Goal: Information Seeking & Learning: Learn about a topic

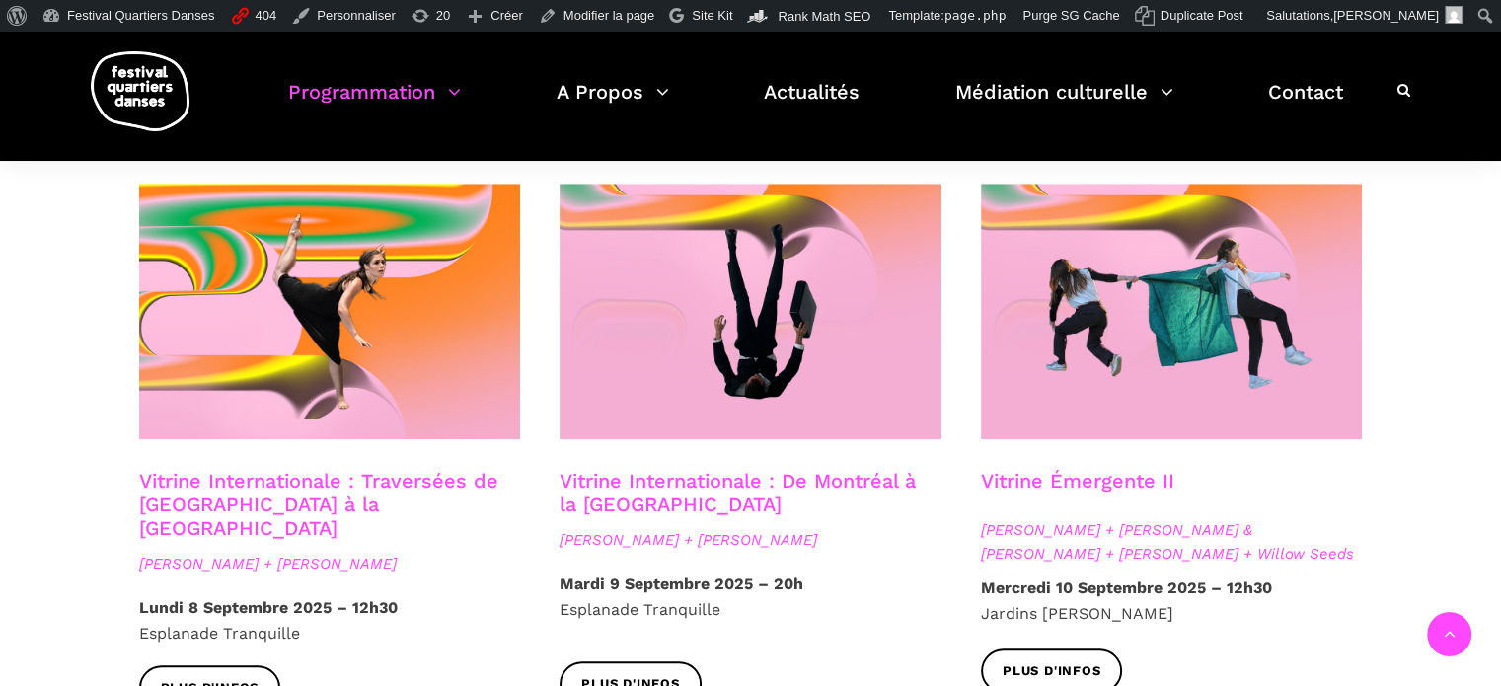
scroll to position [1614, 0]
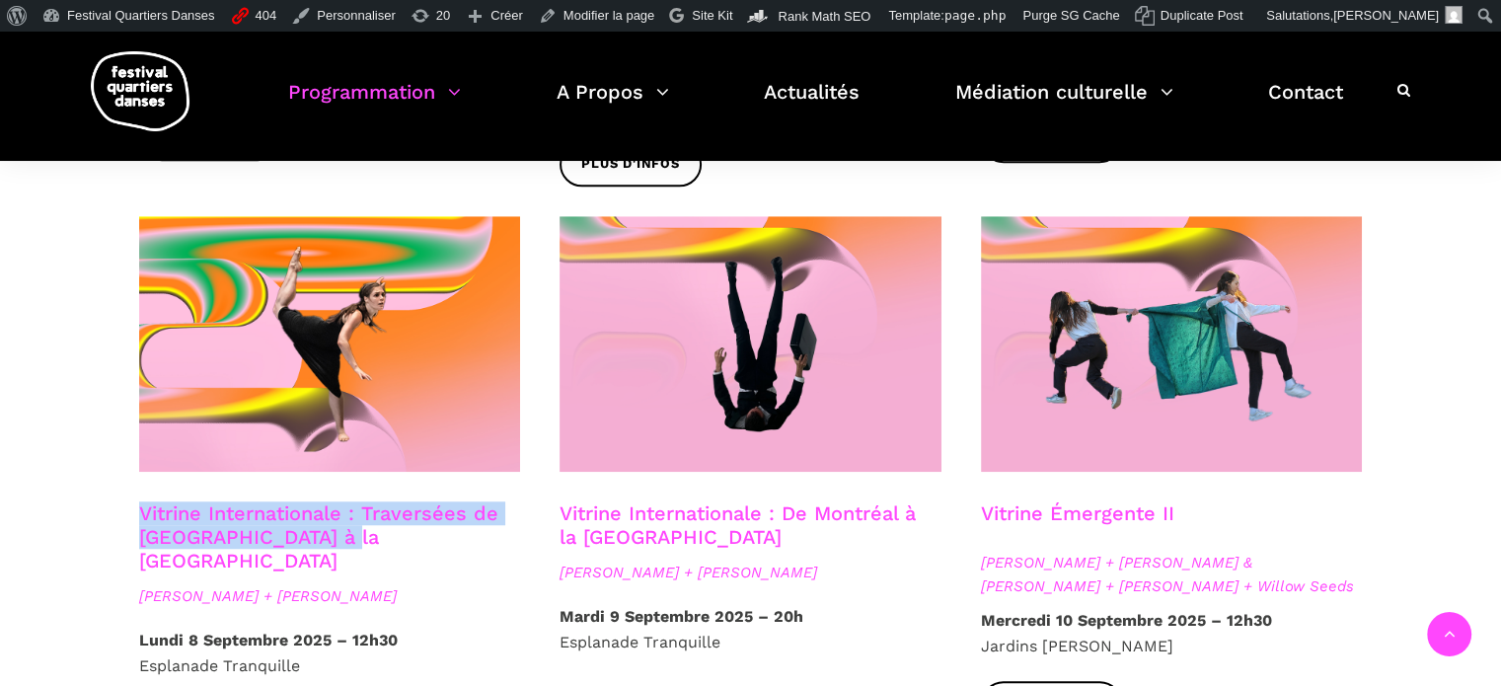
drag, startPoint x: 346, startPoint y: 494, endPoint x: 143, endPoint y: 469, distance: 204.9
click at [143, 501] on h3 "Vitrine Internationale : Traversées de Vancouver à la Suède" at bounding box center [330, 536] width 382 height 71
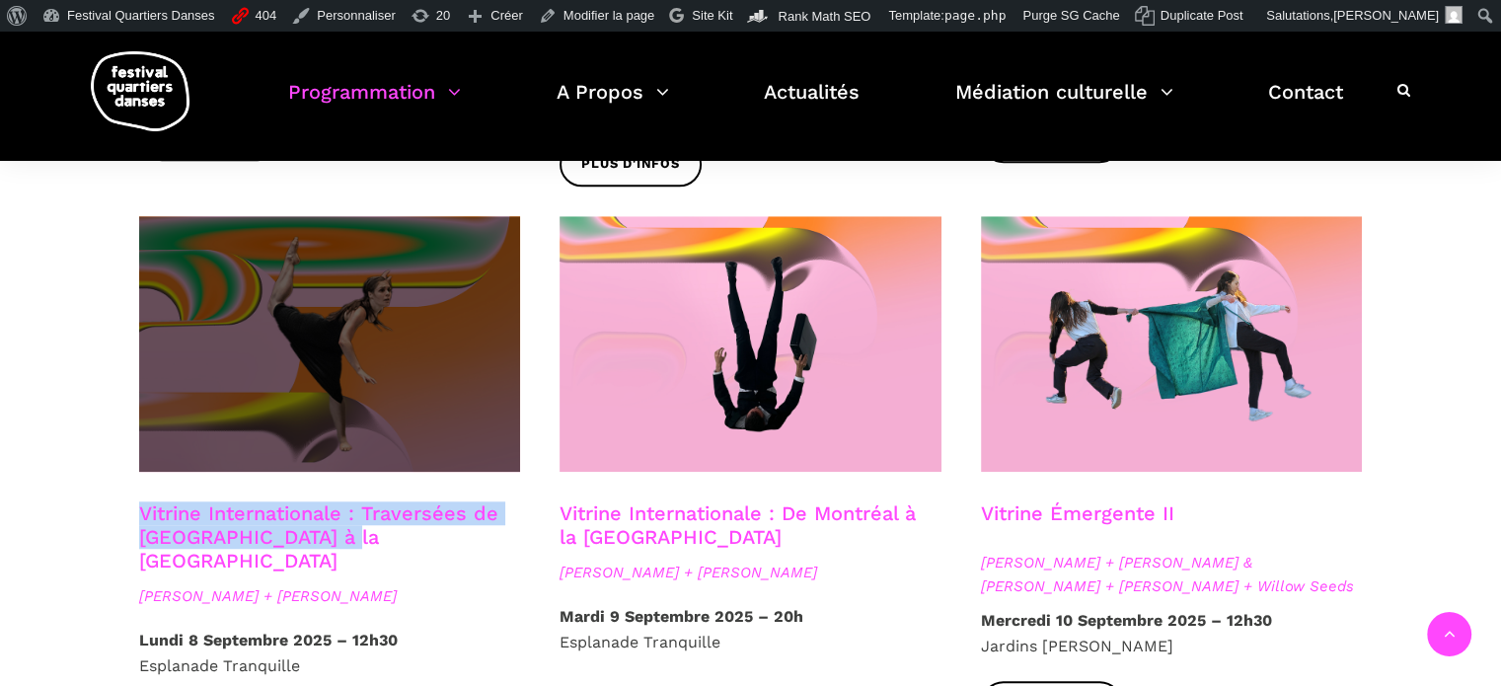
click at [318, 279] on span at bounding box center [330, 344] width 382 height 256
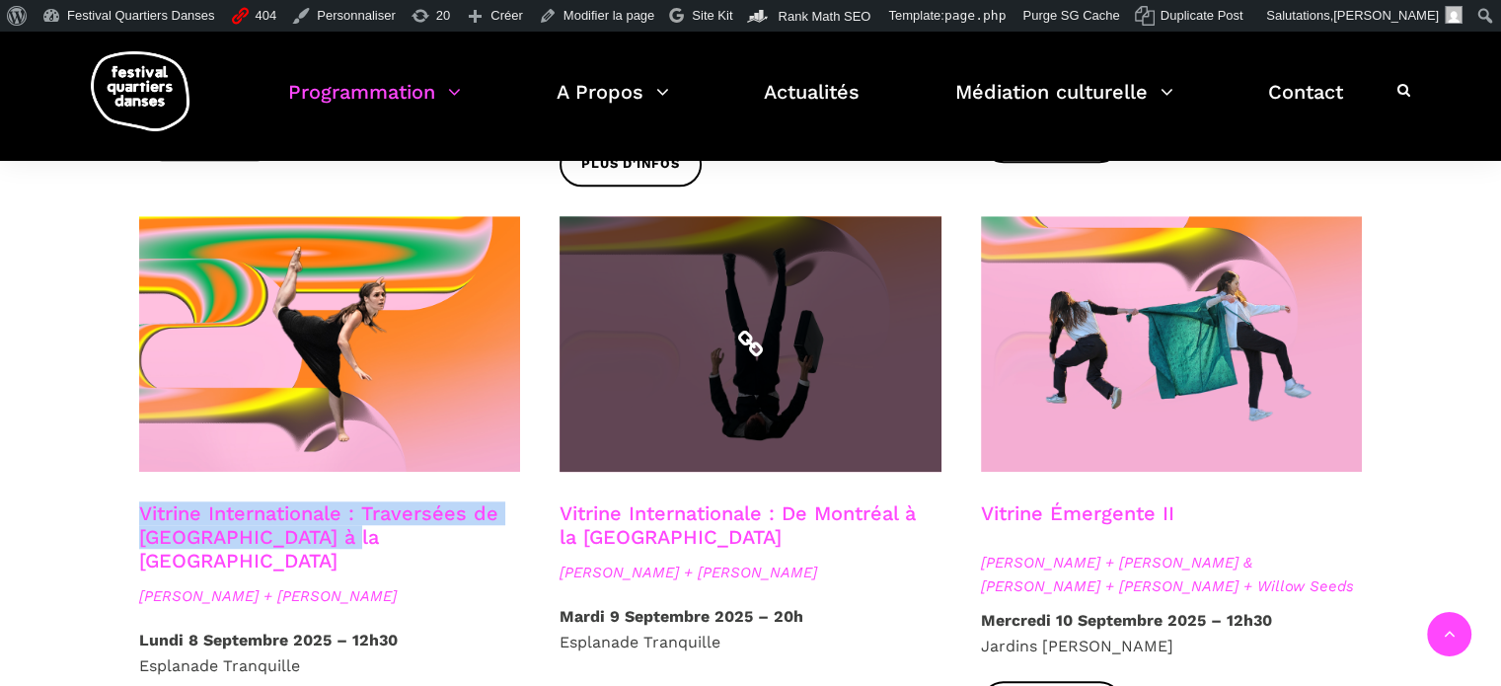
click at [858, 337] on span at bounding box center [751, 344] width 382 height 256
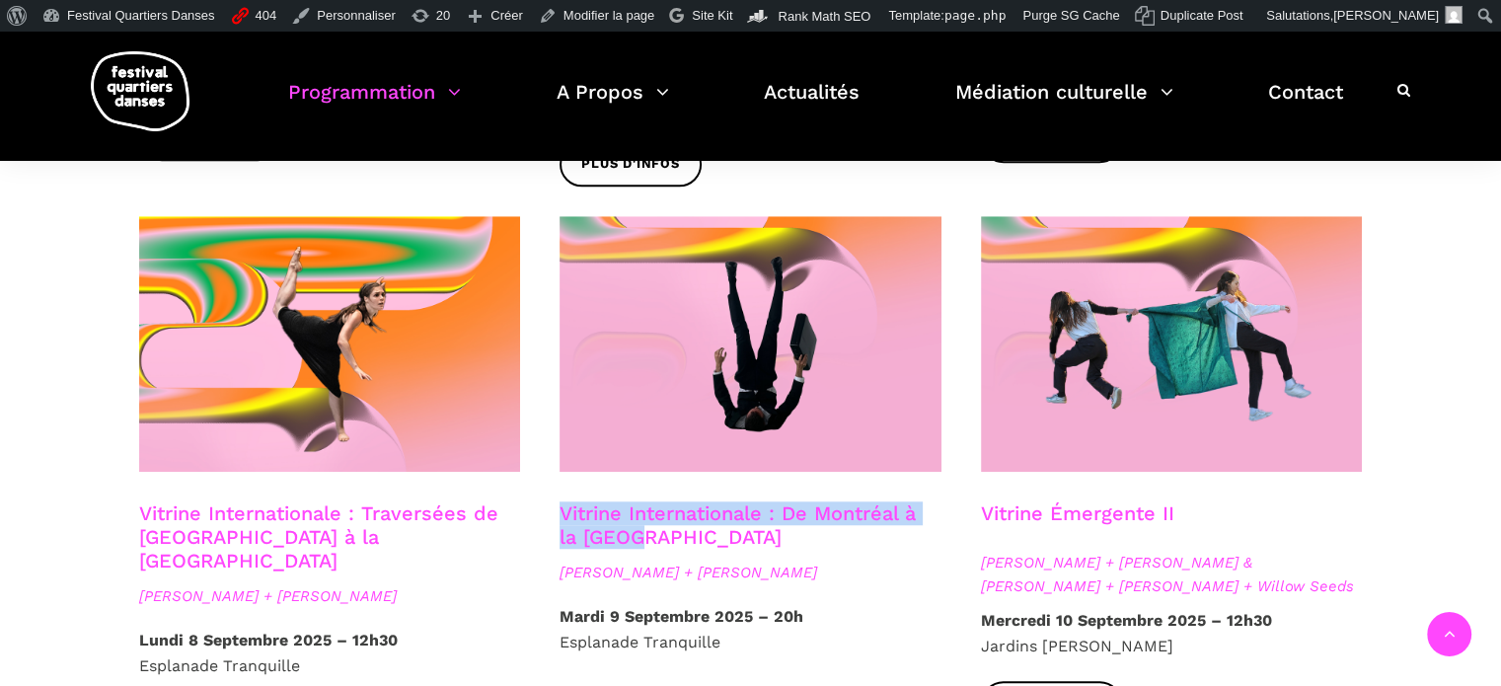
drag, startPoint x: 646, startPoint y: 496, endPoint x: 561, endPoint y: 475, distance: 88.6
click at [561, 501] on h3 "Vitrine Internationale : De Montréal à la Suède" at bounding box center [741, 525] width 362 height 49
copy link "Vitrine Internationale : De Montréal à la Suède"
click at [1449, 300] on div "Spectacles extérieurs gratuits Pré-FQD A'nó:wara Dance Theatre - Ma nature urba…" at bounding box center [750, 125] width 1501 height 2378
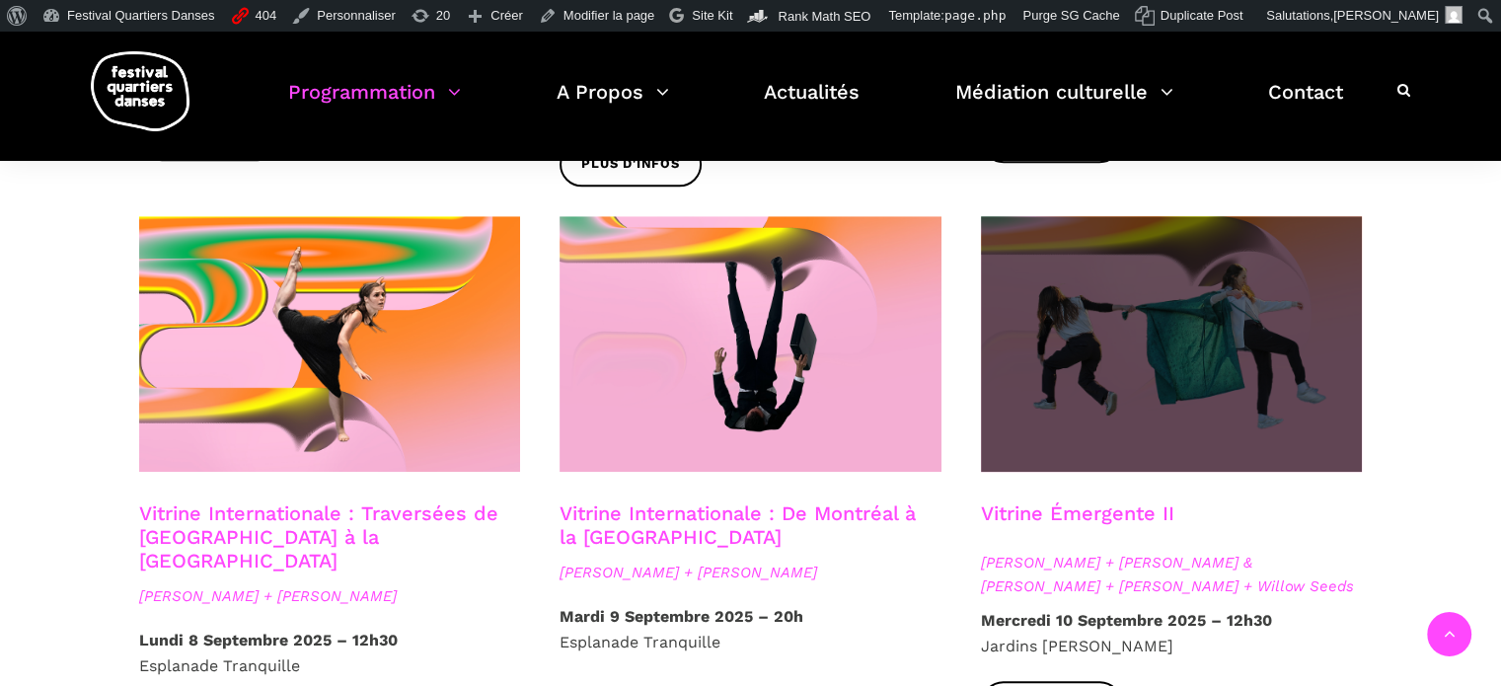
click at [1233, 299] on span at bounding box center [1172, 344] width 382 height 256
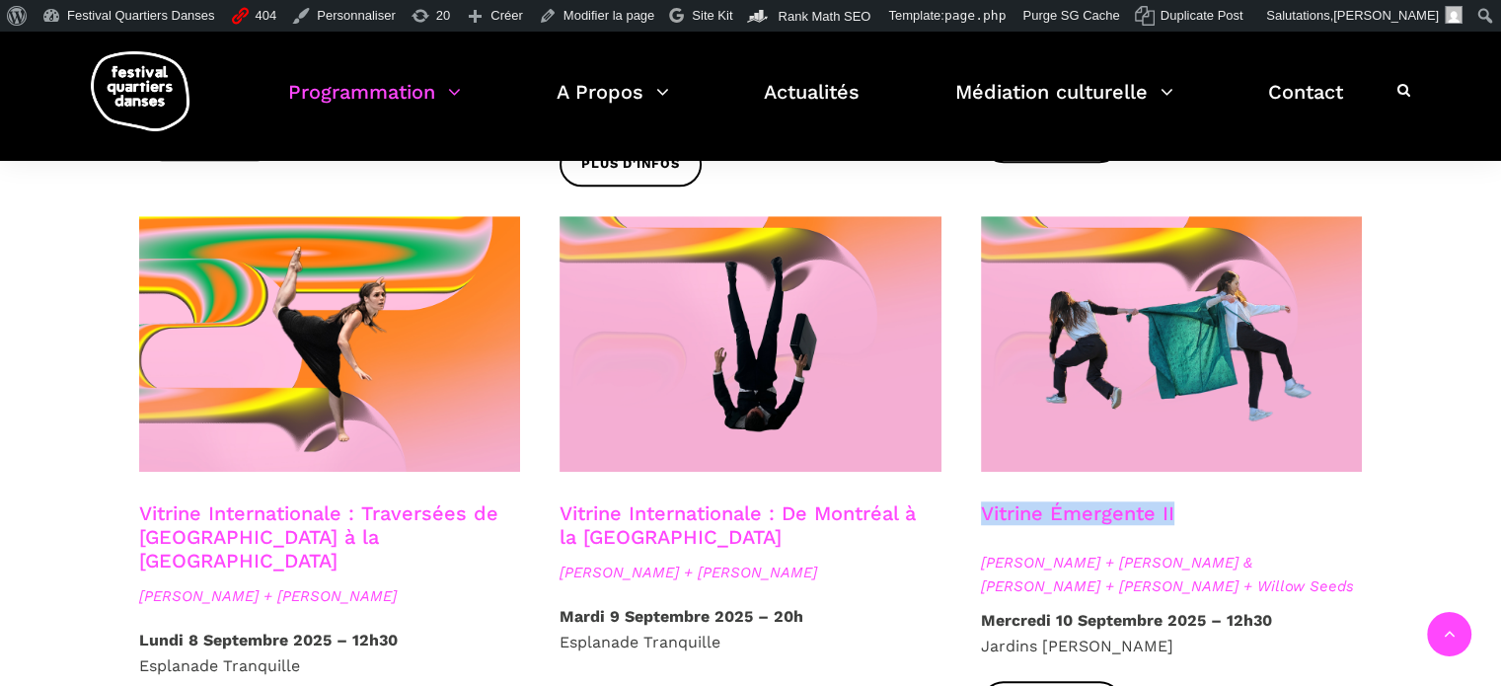
drag, startPoint x: 1178, startPoint y: 467, endPoint x: 983, endPoint y: 465, distance: 195.4
click at [983, 501] on div "Vitrine Émergente II" at bounding box center [1172, 525] width 382 height 49
copy link "Vitrine Émergente II"
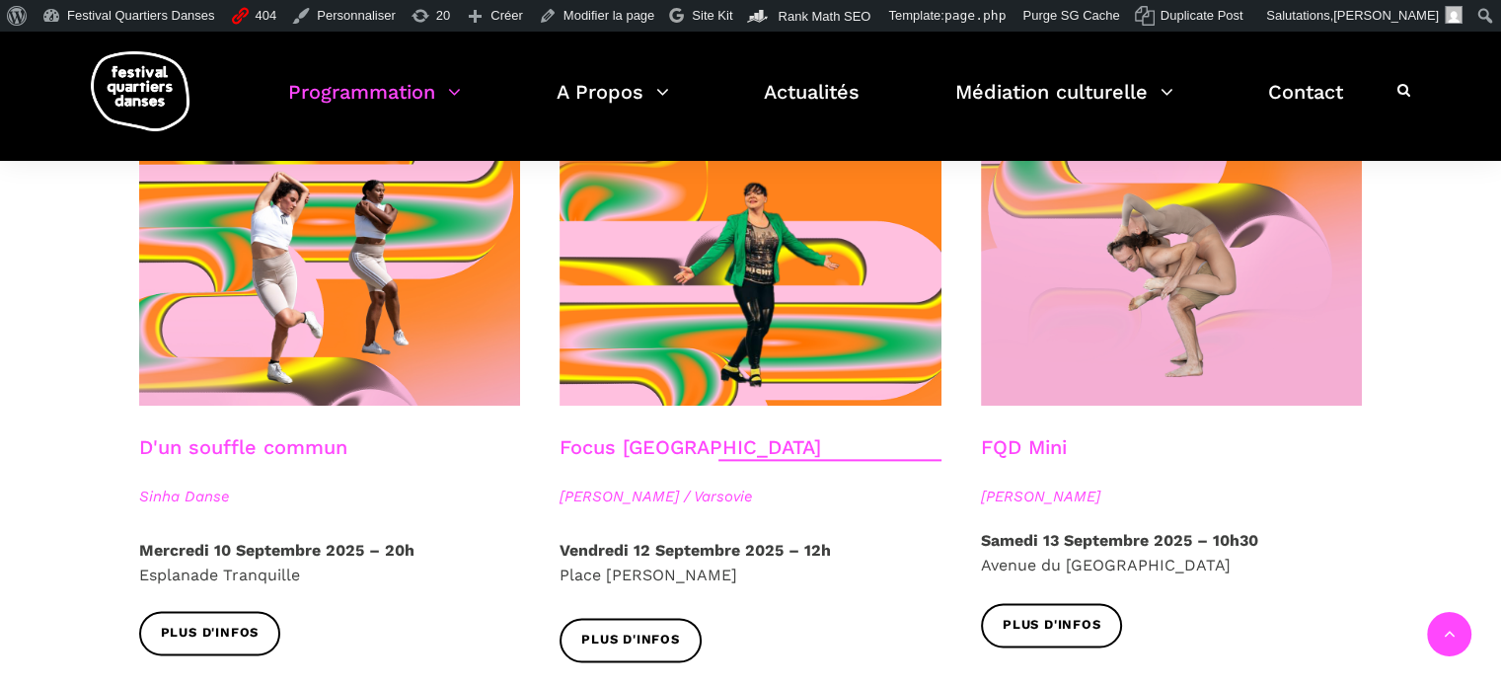
scroll to position [2206, 0]
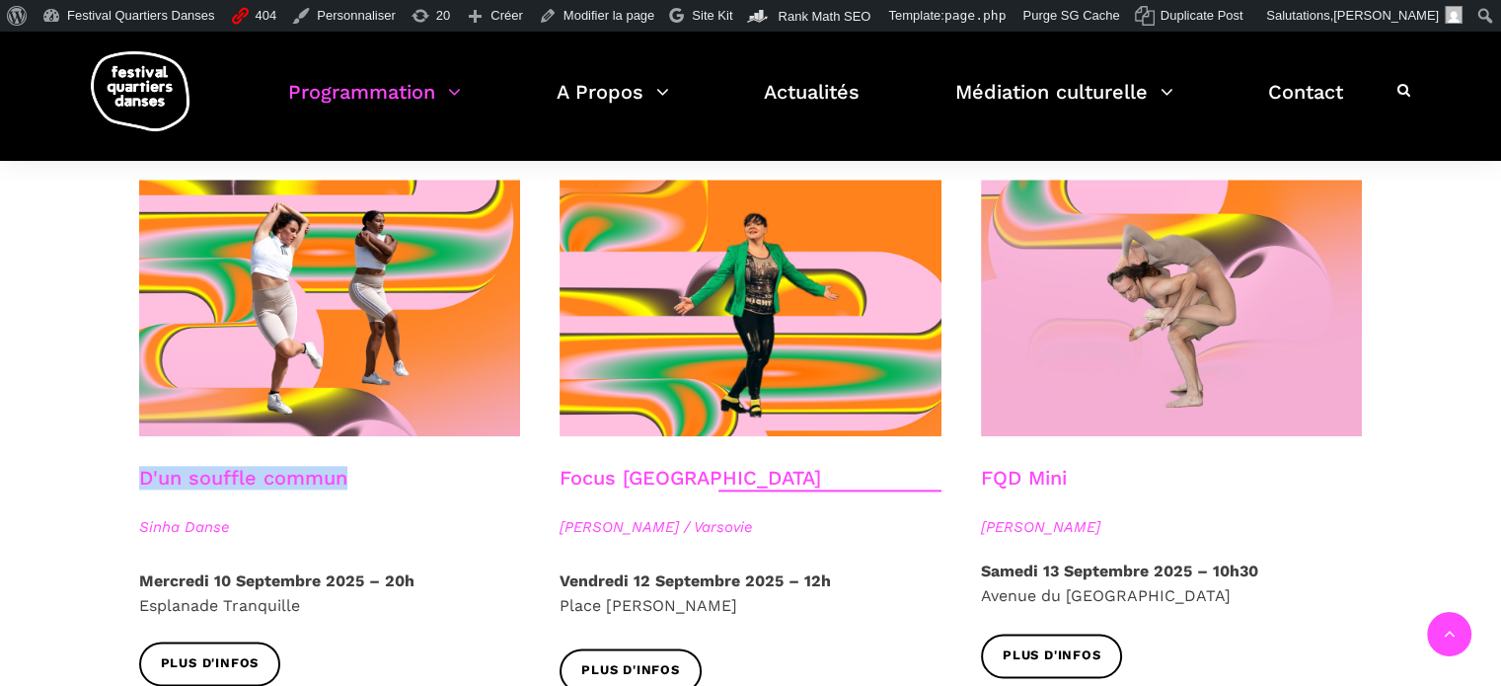
drag, startPoint x: 326, startPoint y: 427, endPoint x: 173, endPoint y: 414, distance: 153.6
click at [173, 414] on div "D'un souffle commun Sinha Danse Mercredi 10 Septembre 2025 – 20h Esplanade Tran…" at bounding box center [329, 447] width 421 height 535
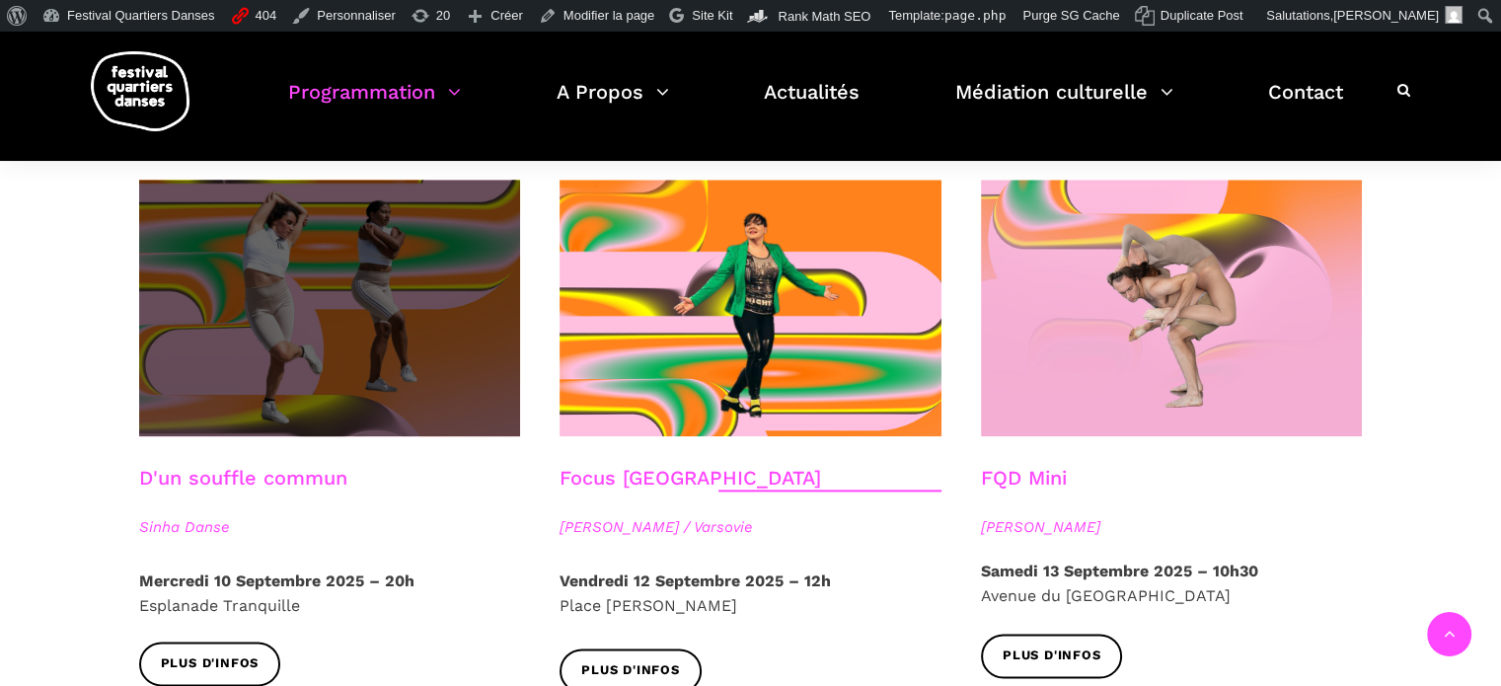
click at [343, 287] on span at bounding box center [330, 308] width 382 height 256
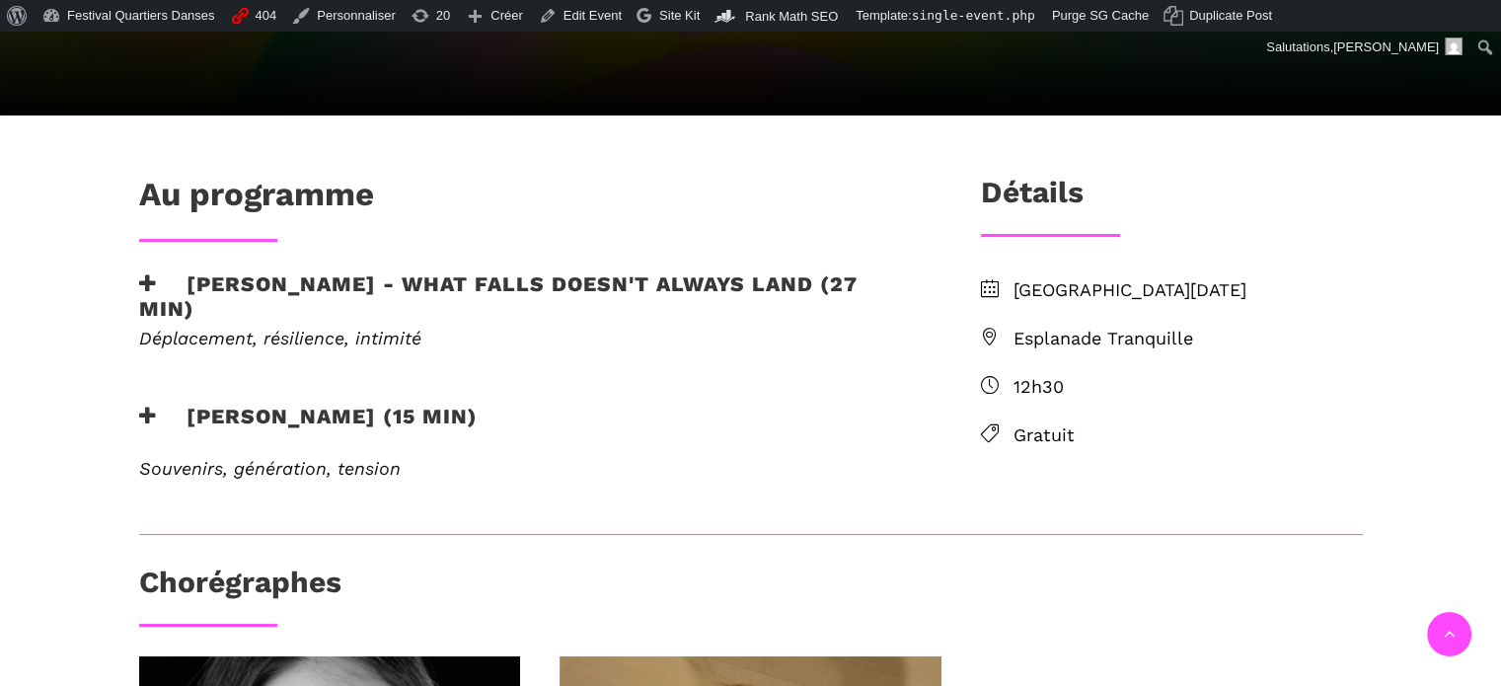
scroll to position [493, 0]
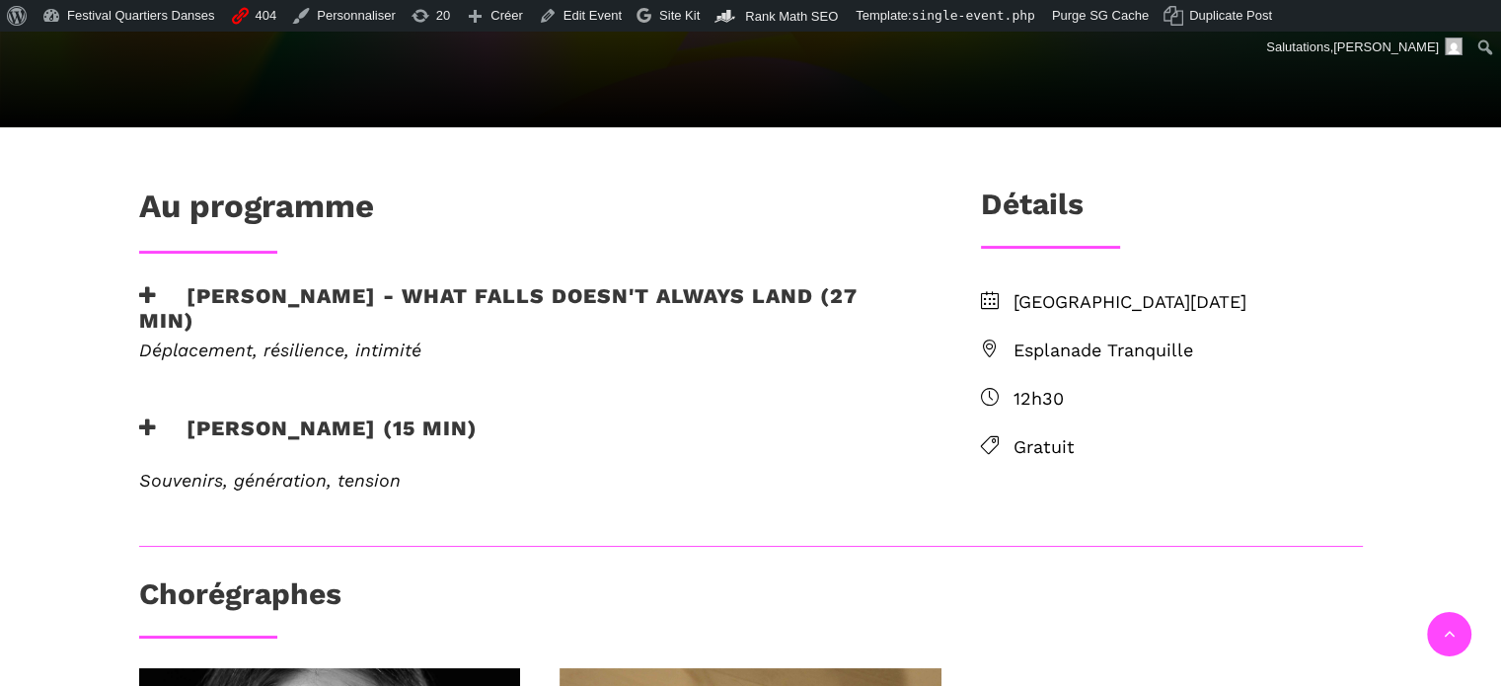
click at [476, 268] on div "Au programme Linus Jansner - What Falls Doesn't Always Land (27 min) Déplacemen…" at bounding box center [527, 366] width 817 height 358
click at [480, 283] on h3 "Linus Jansner - What Falls Doesn't Always Land (27 min)" at bounding box center [528, 307] width 778 height 49
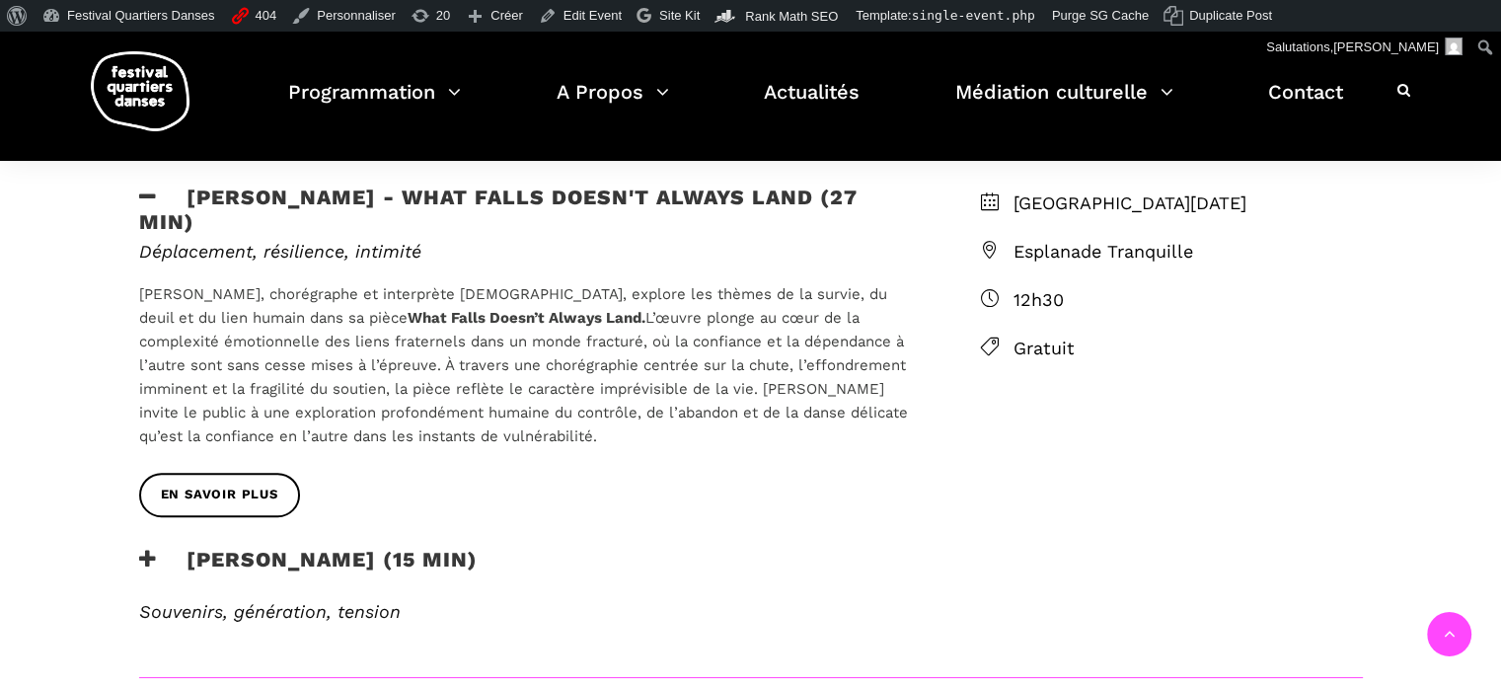
click at [447, 559] on h3 "Rebecca Margolick - Harbour (15 min)" at bounding box center [308, 571] width 338 height 49
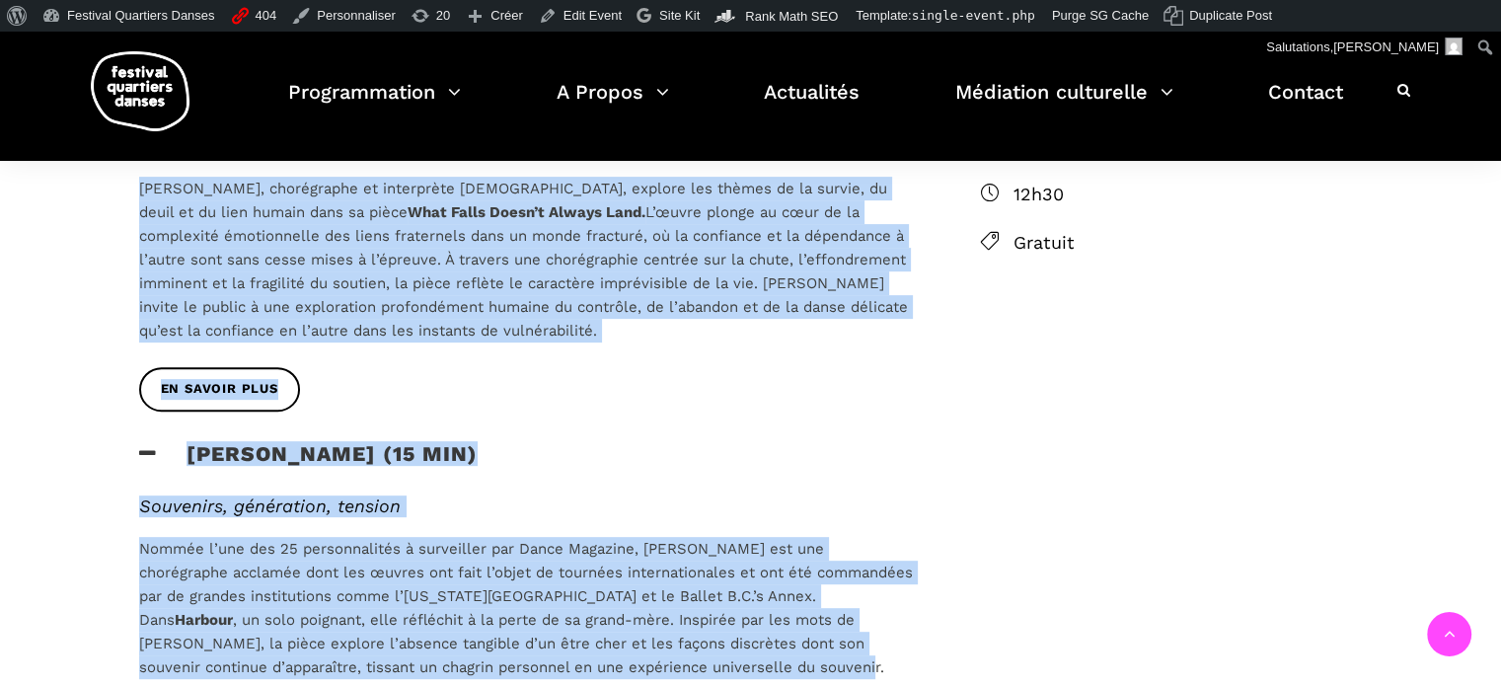
scroll to position [725, 0]
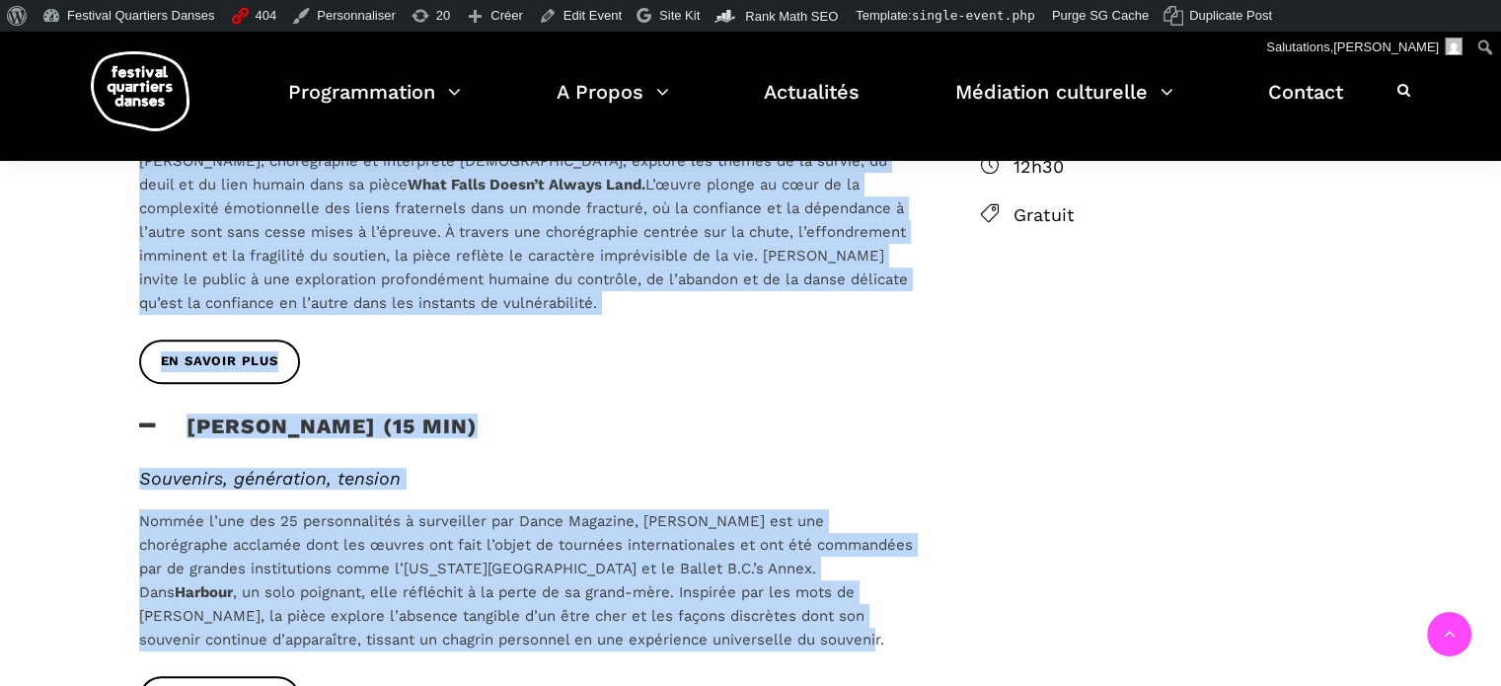
drag, startPoint x: 423, startPoint y: 453, endPoint x: 628, endPoint y: 641, distance: 278.0
click at [628, 641] on div "Au programme Linus Jansner - What Falls Doesn't Always Land (27 min) Déplacemen…" at bounding box center [527, 352] width 817 height 795
copy div "Linus Jansner - What Falls Doesn't Always Land (27 min) Déplacement, résilience…"
drag, startPoint x: 632, startPoint y: 311, endPoint x: 730, endPoint y: 183, distance: 161.9
click at [632, 311] on p "Linus Jansner, chorégraphe et interprète suédois, explore les thèmes de la surv…" at bounding box center [528, 232] width 778 height 166
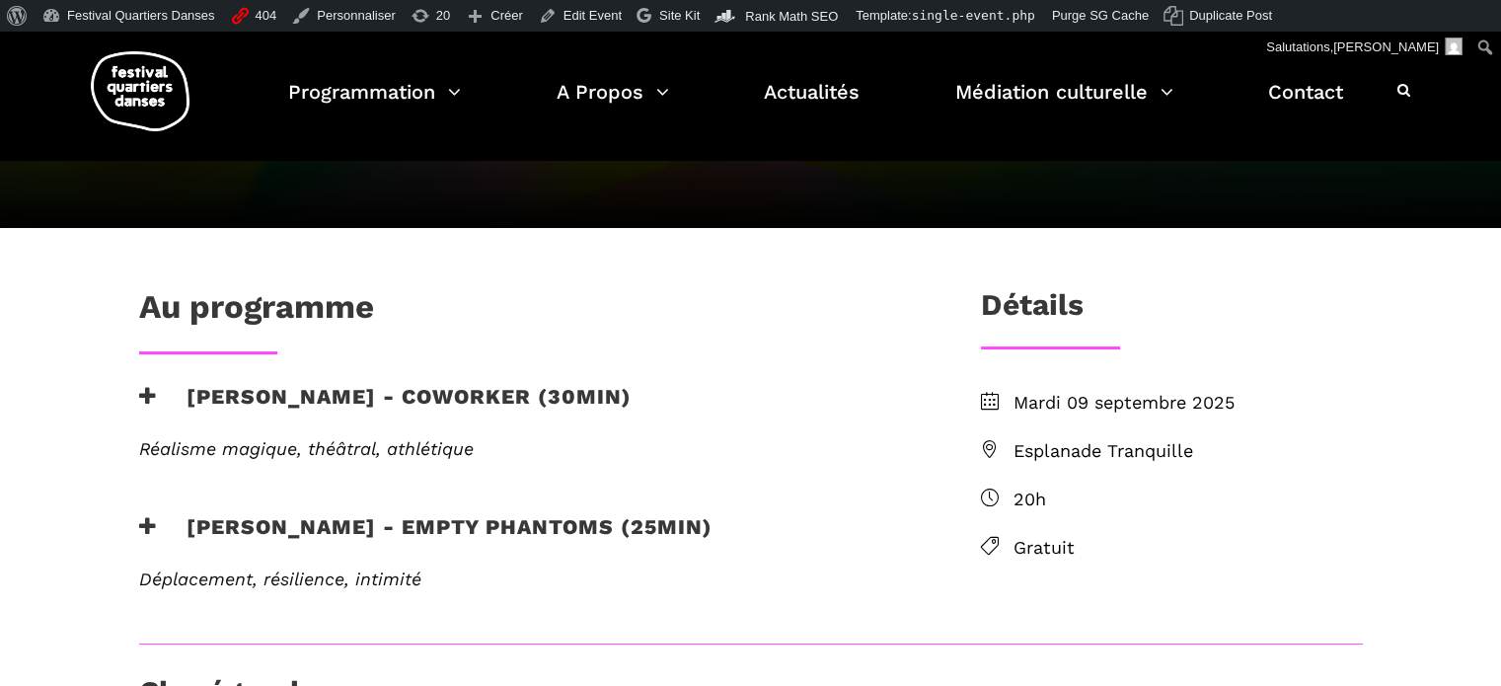
scroll to position [493, 0]
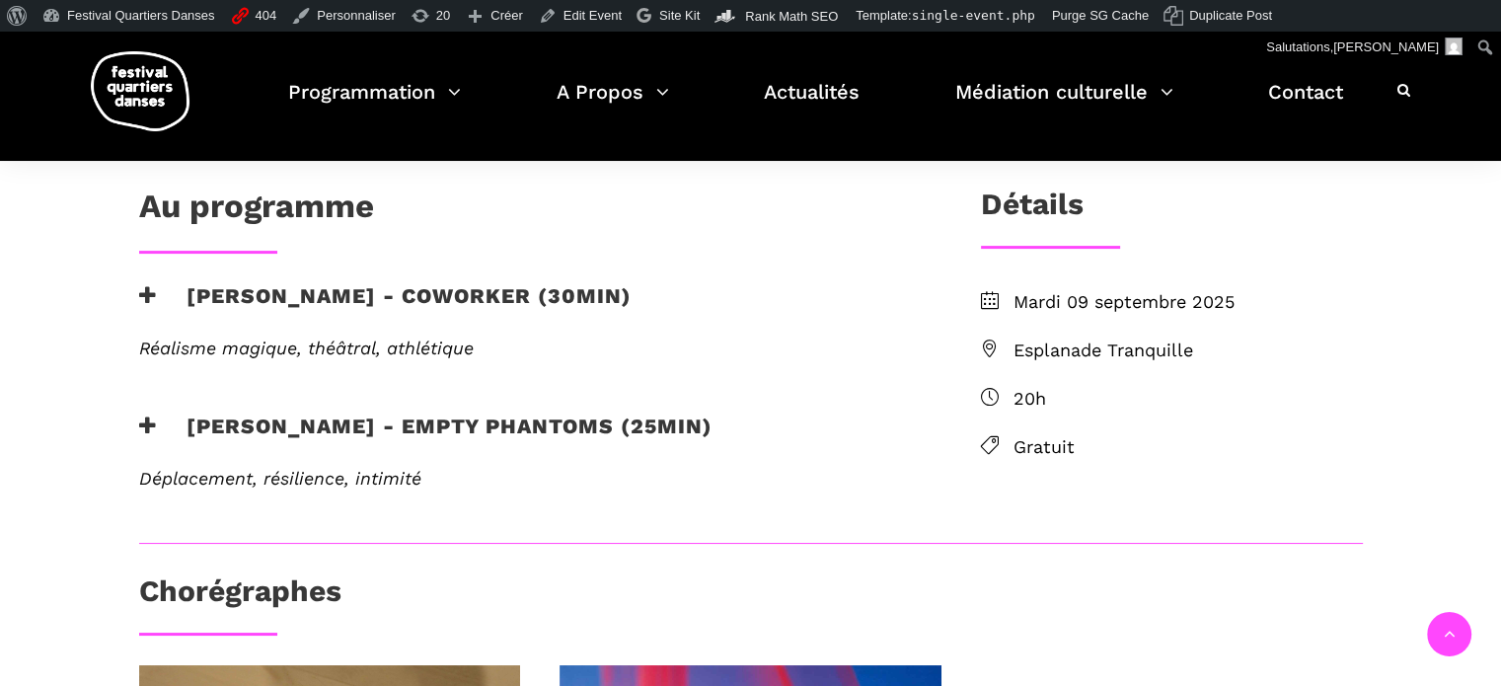
click at [253, 301] on h3 "Nicholas Bellefleur - coworker (30min)" at bounding box center [385, 307] width 492 height 49
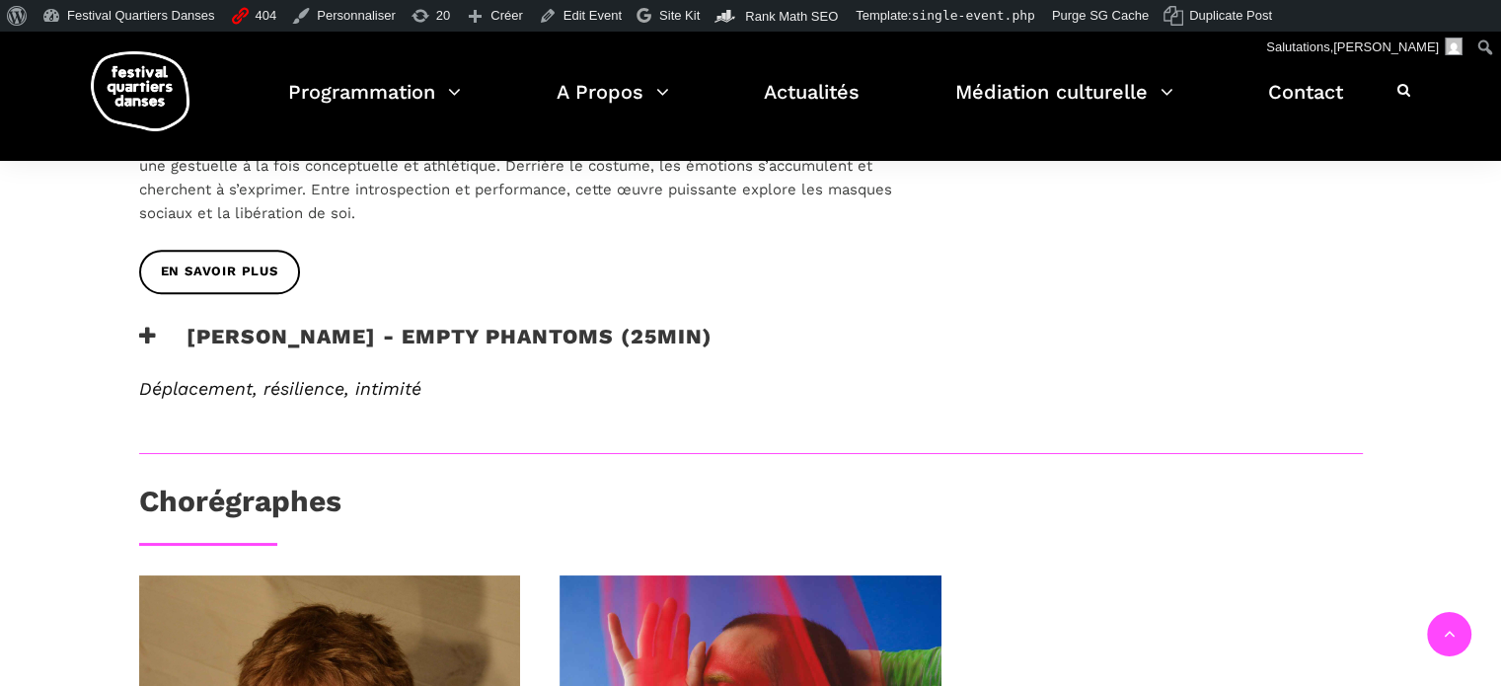
click at [249, 324] on h3 "Linus Jansner - Empty phantoms (25min)" at bounding box center [425, 348] width 573 height 49
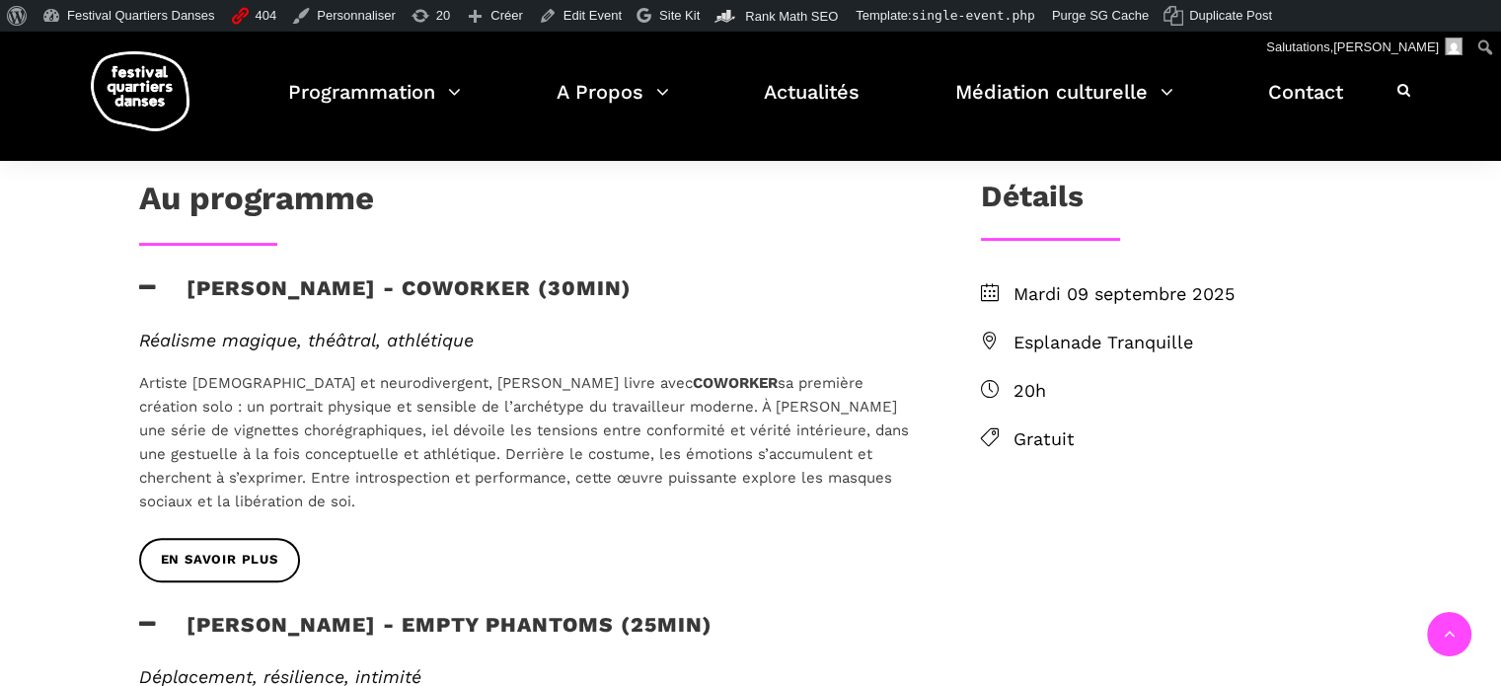
scroll to position [395, 0]
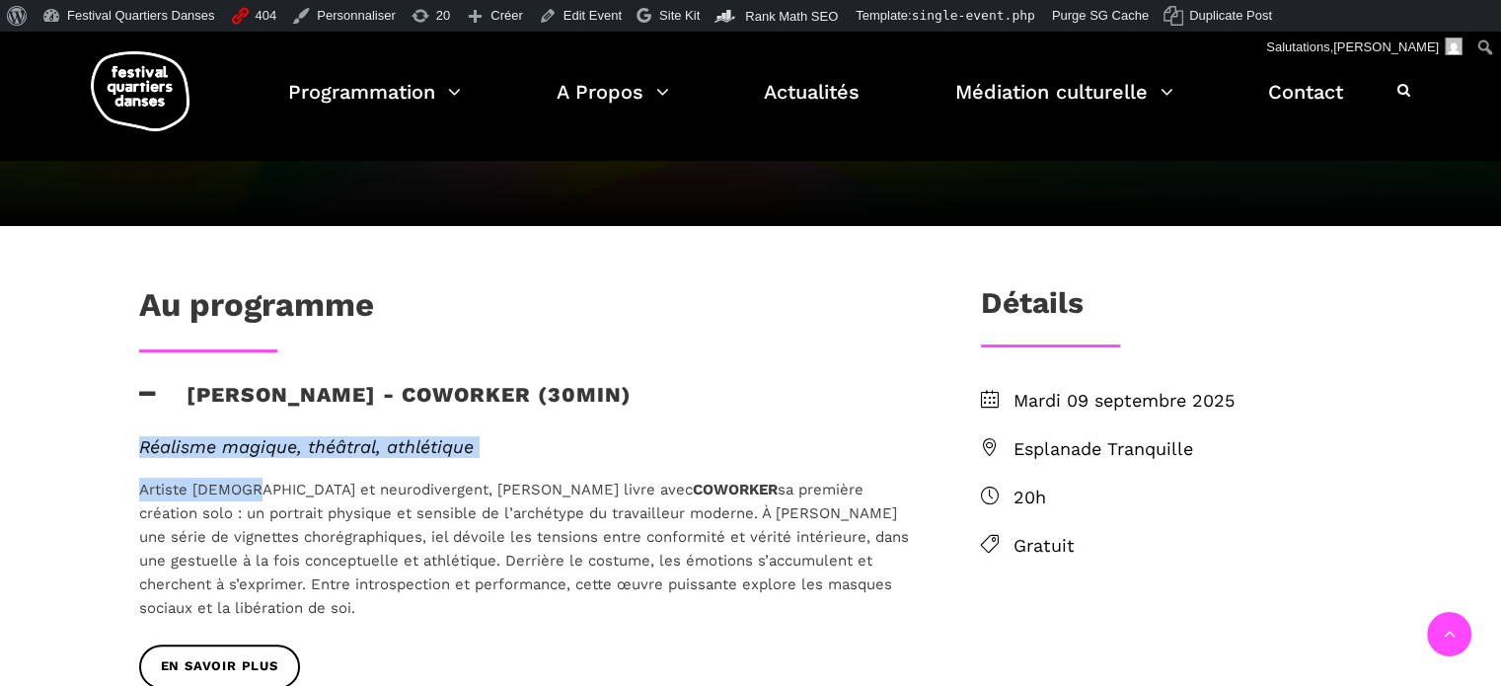
drag, startPoint x: 134, startPoint y: 437, endPoint x: 248, endPoint y: 475, distance: 119.5
click at [248, 475] on div "Réalisme magique, théâtral, athlétique Artiste queer et neurodivergent, Nichola…" at bounding box center [527, 540] width 817 height 208
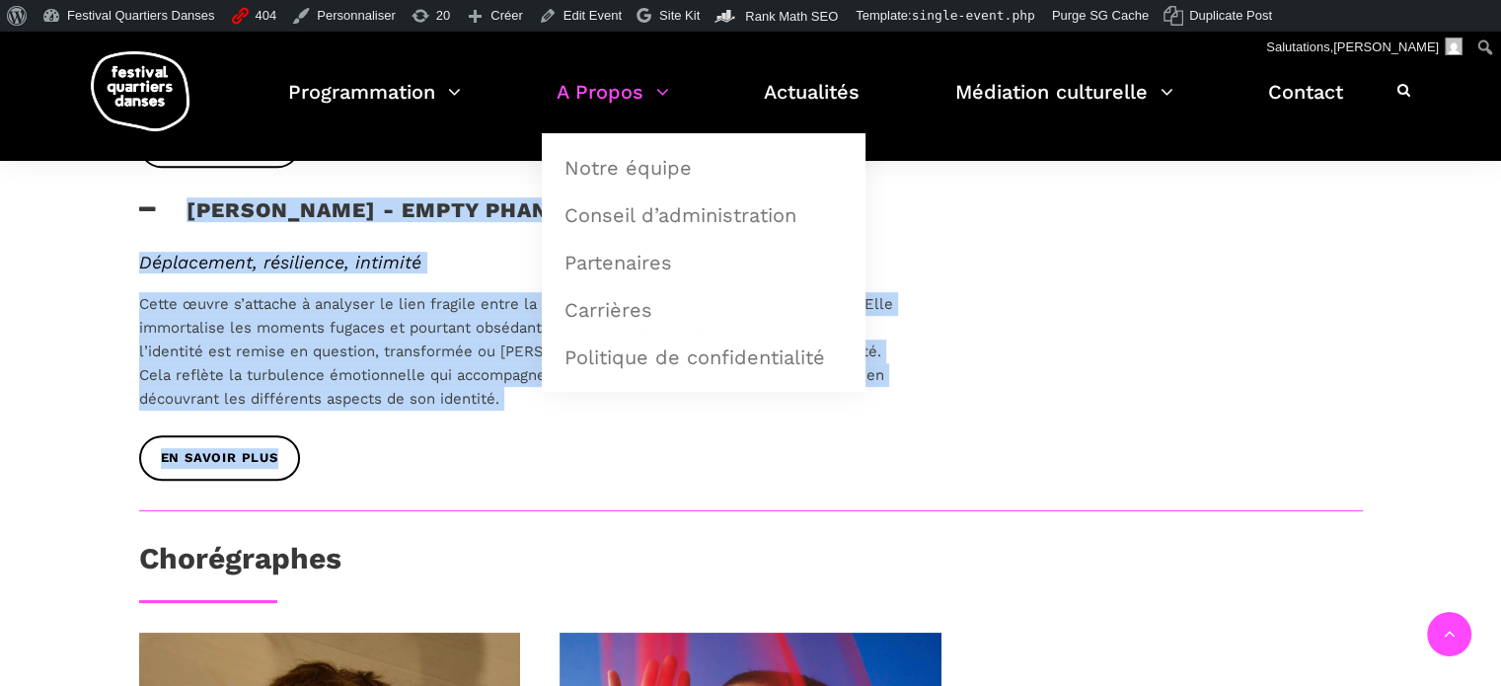
scroll to position [729, 0]
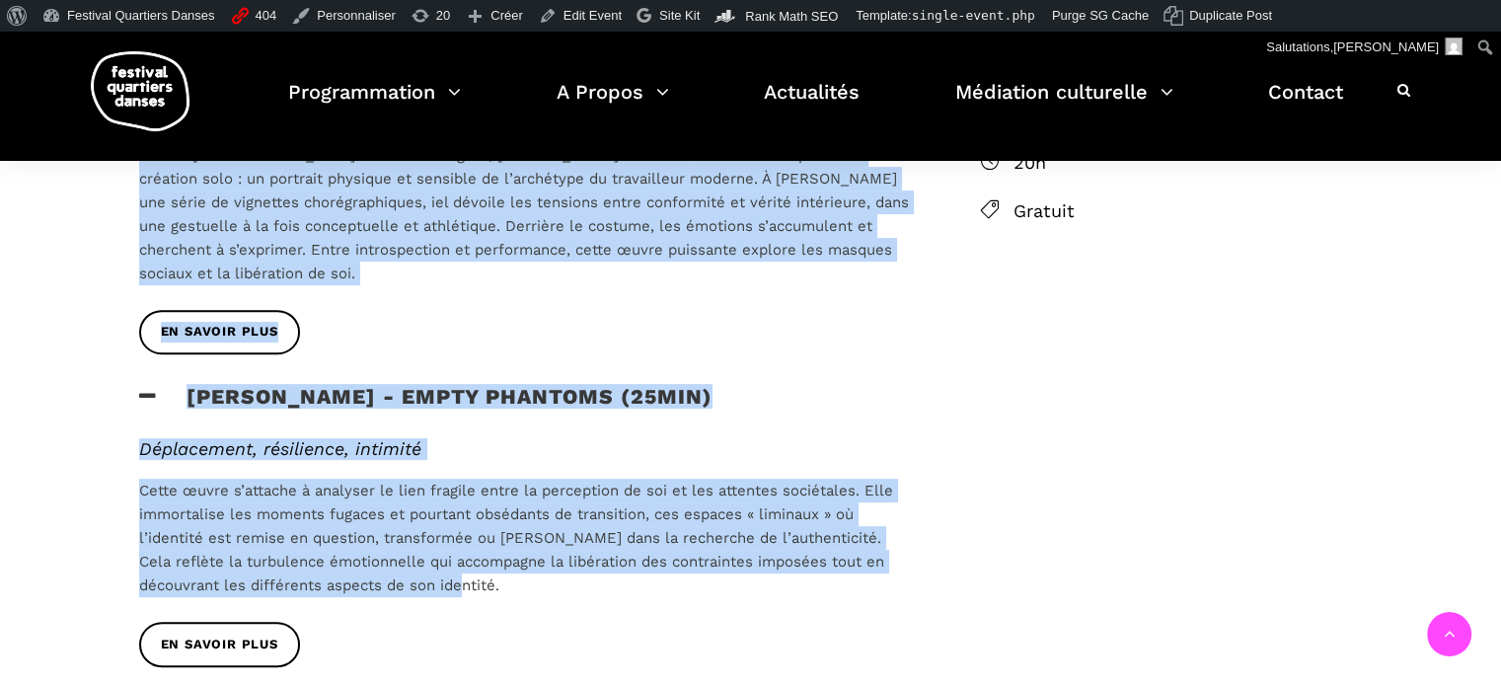
drag, startPoint x: 118, startPoint y: 387, endPoint x: 564, endPoint y: 591, distance: 490.6
click at [564, 591] on div "Au programme Nicholas Bellefleur - coworker (30min) Réalisme magique, théâtral,…" at bounding box center [527, 323] width 817 height 745
copy div "Nicholas Bellefleur - coworker (30min) Réalisme magique, théâtral, athlétique A…"
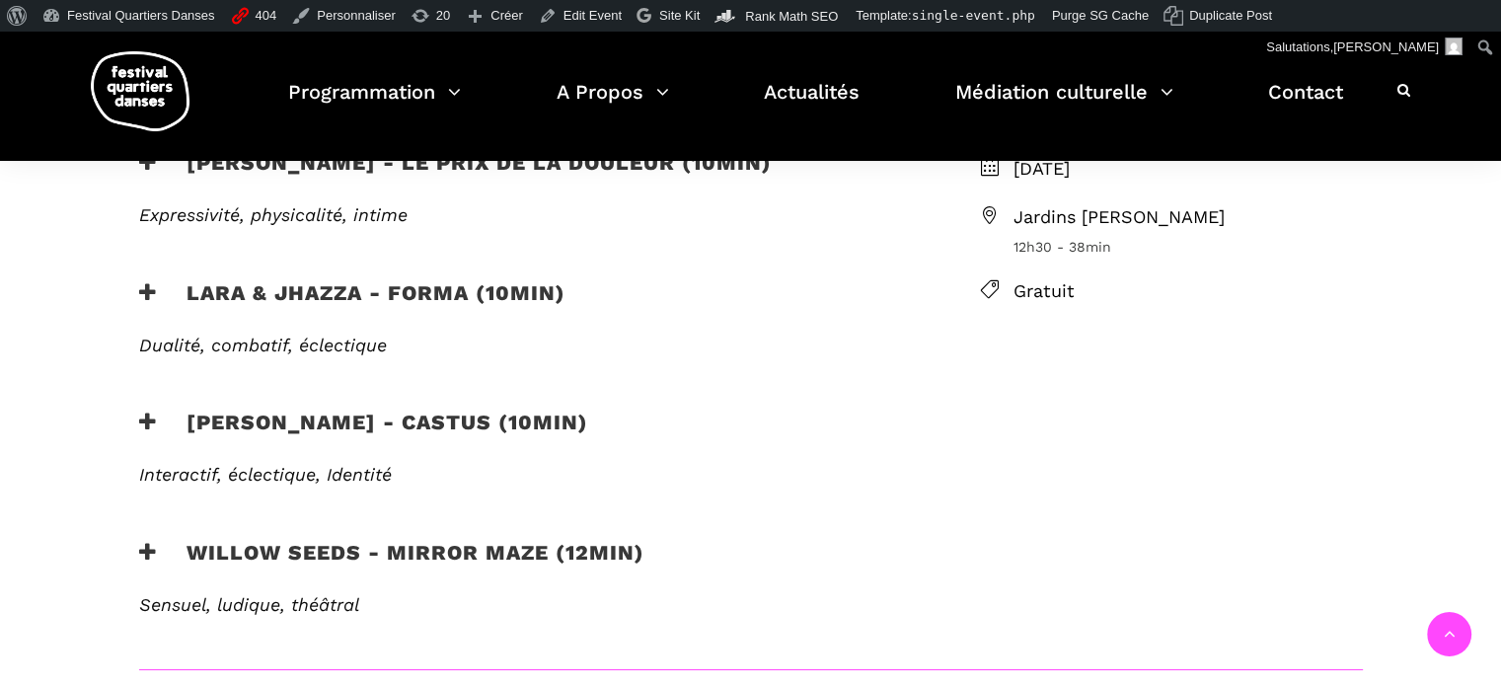
scroll to position [790, 0]
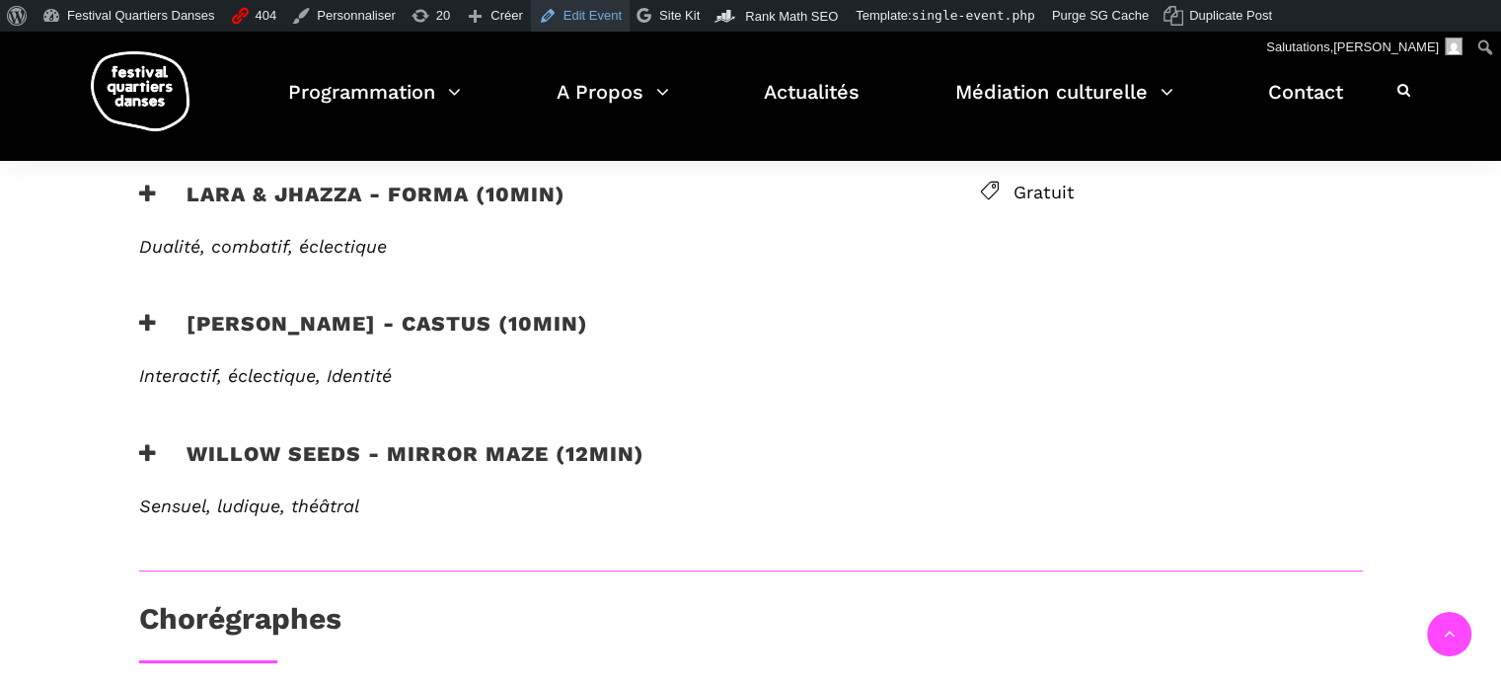
click at [553, 19] on link "Edit Event" at bounding box center [580, 16] width 99 height 32
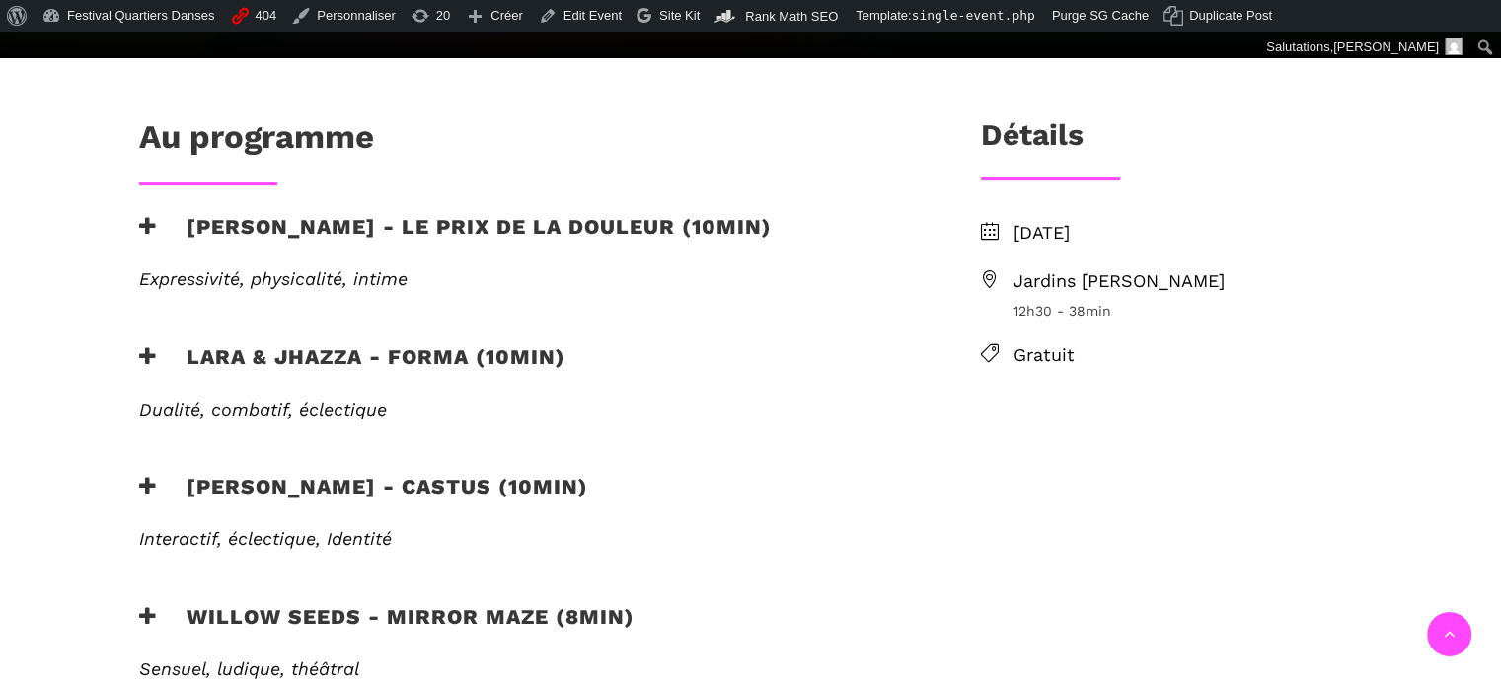
scroll to position [592, 0]
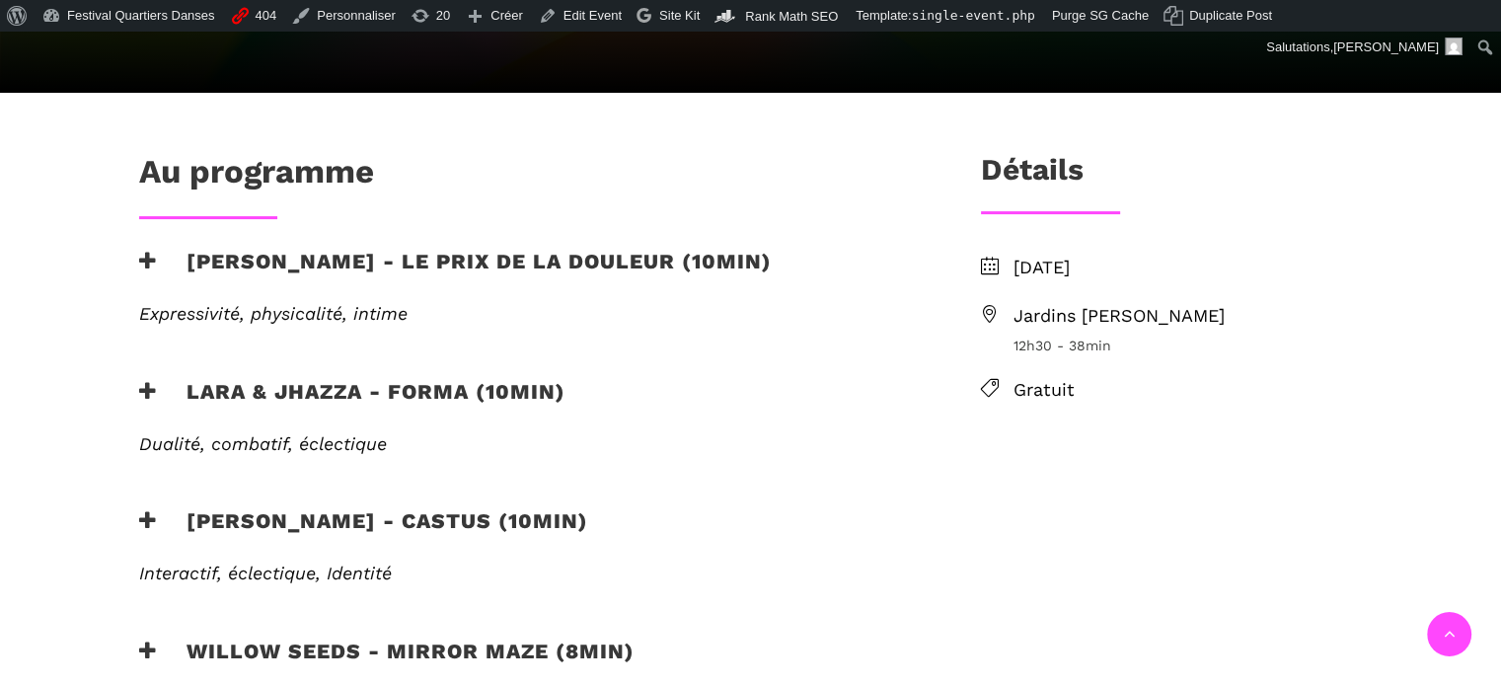
click at [408, 249] on h3 "Anna Vauquier - Le prix de la douleur (10min)" at bounding box center [455, 273] width 633 height 49
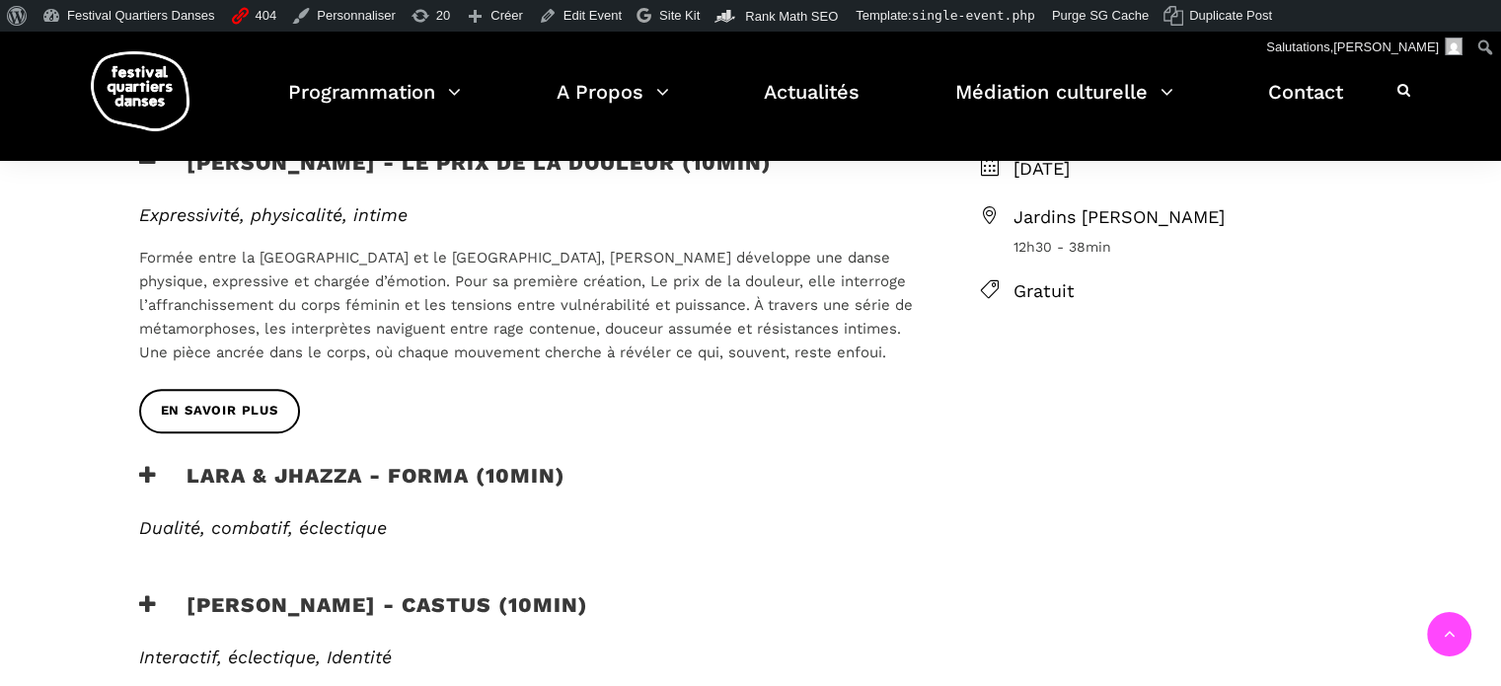
click at [386, 463] on h3 "Lara & Jhazza - forma (10min)" at bounding box center [352, 487] width 426 height 49
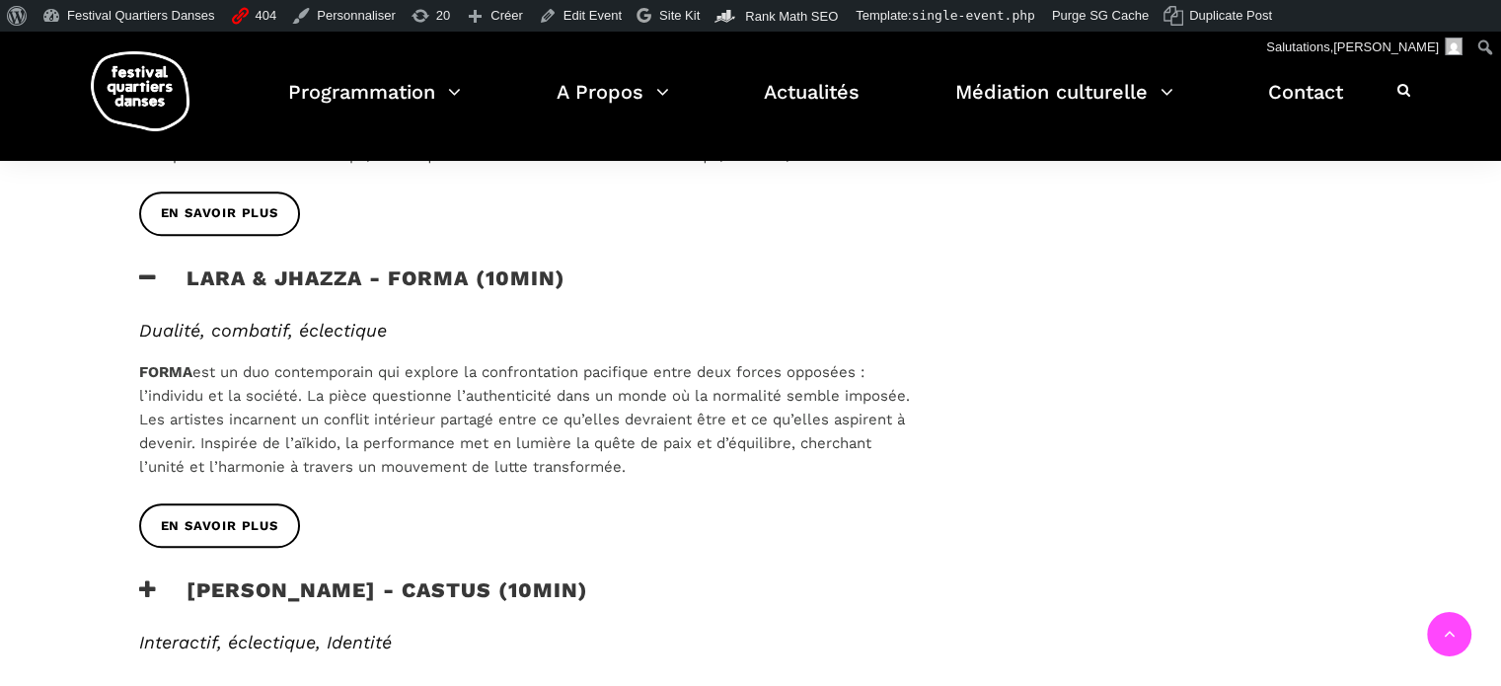
click at [406, 577] on h3 "Vincent Lacasse - Castus (10min)" at bounding box center [363, 601] width 449 height 49
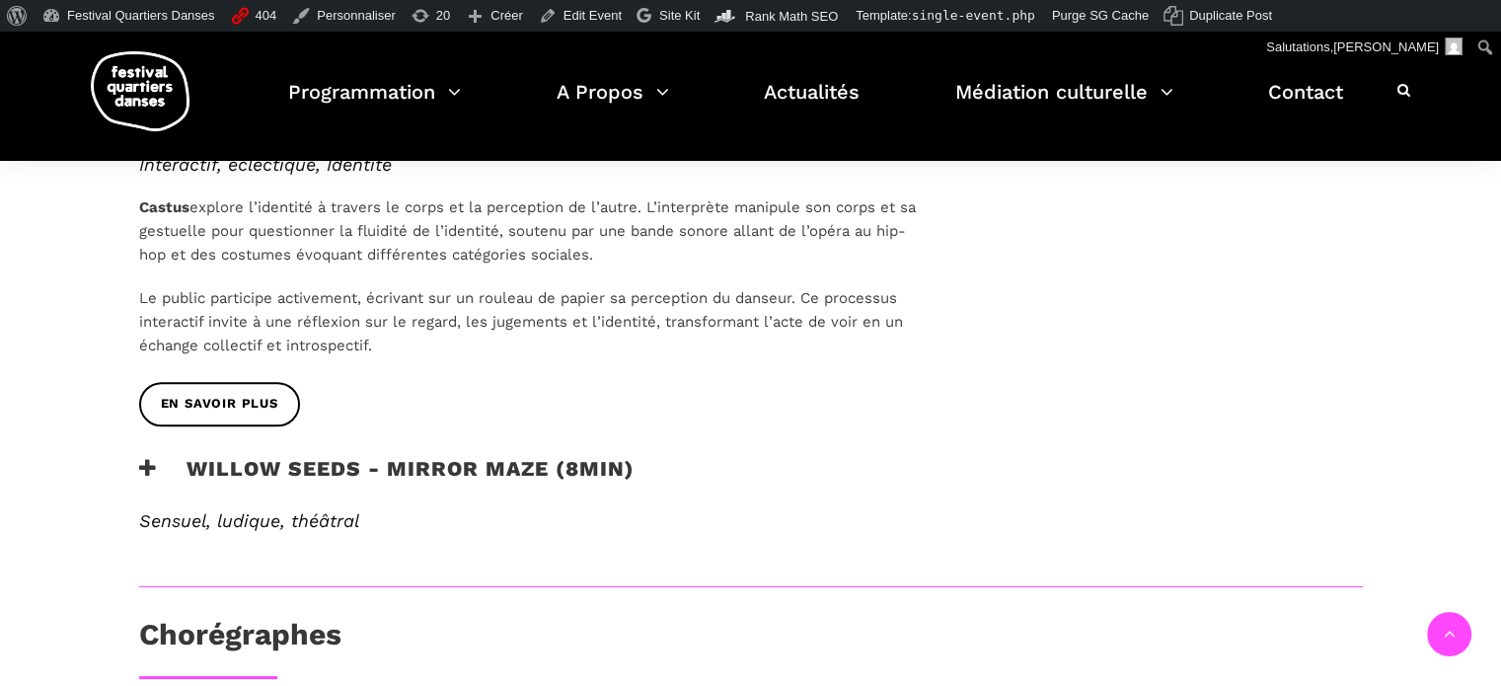
scroll to position [1382, 0]
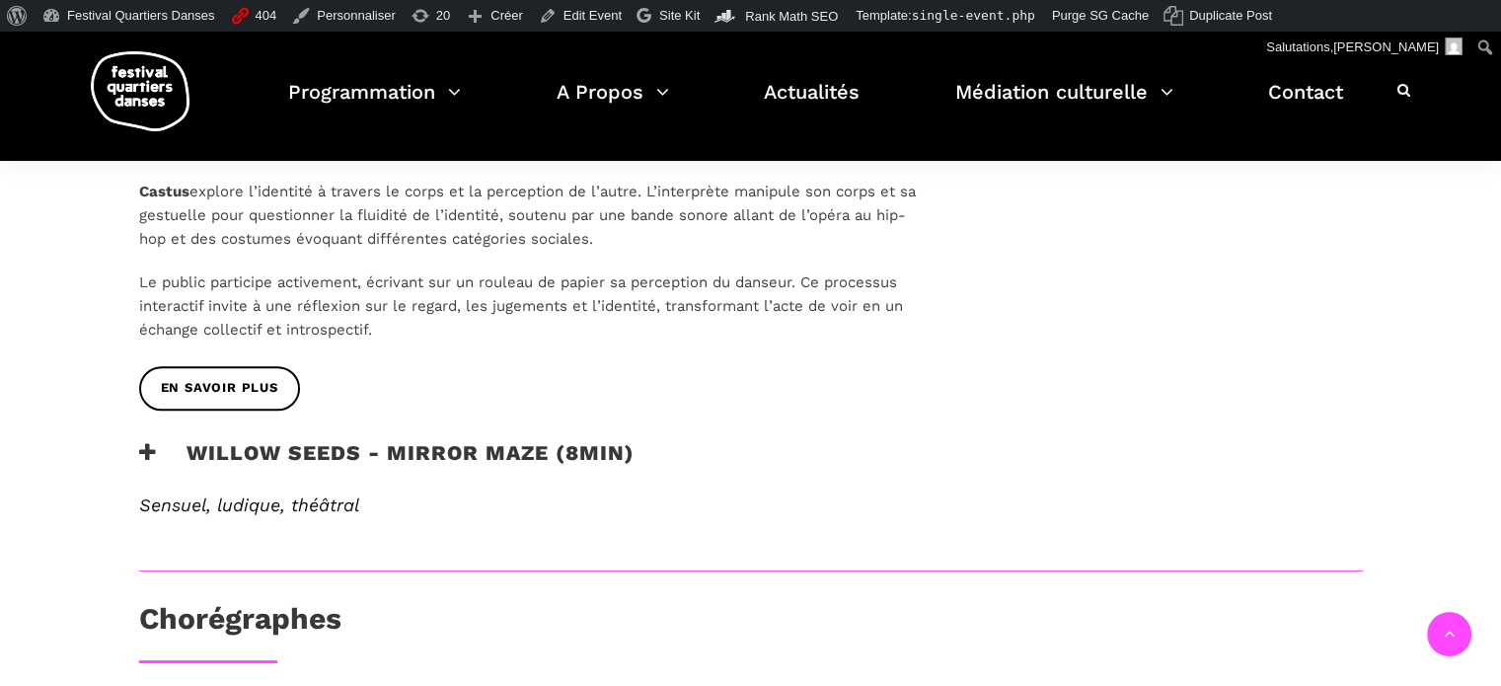
click at [434, 440] on h3 "Willow Seeds - Mirror Maze (8min)" at bounding box center [386, 464] width 495 height 49
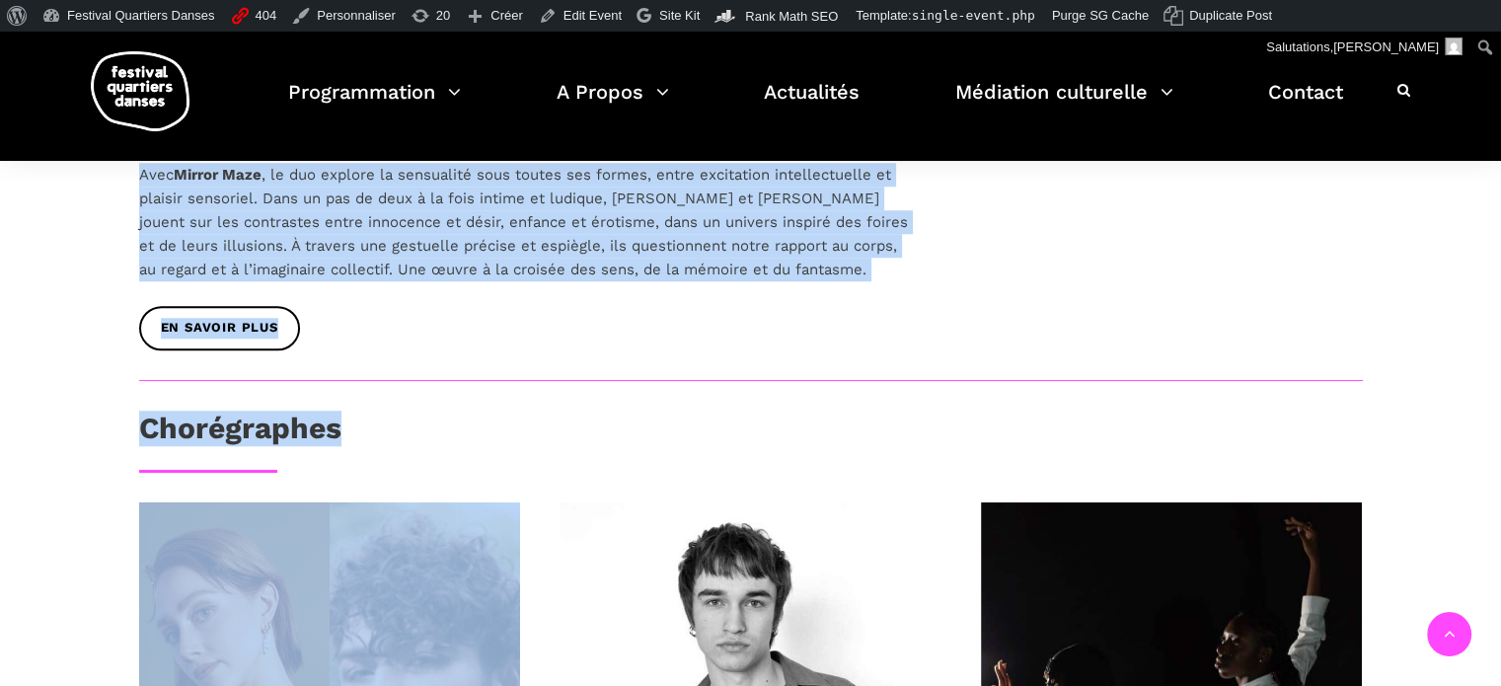
scroll to position [1765, 0]
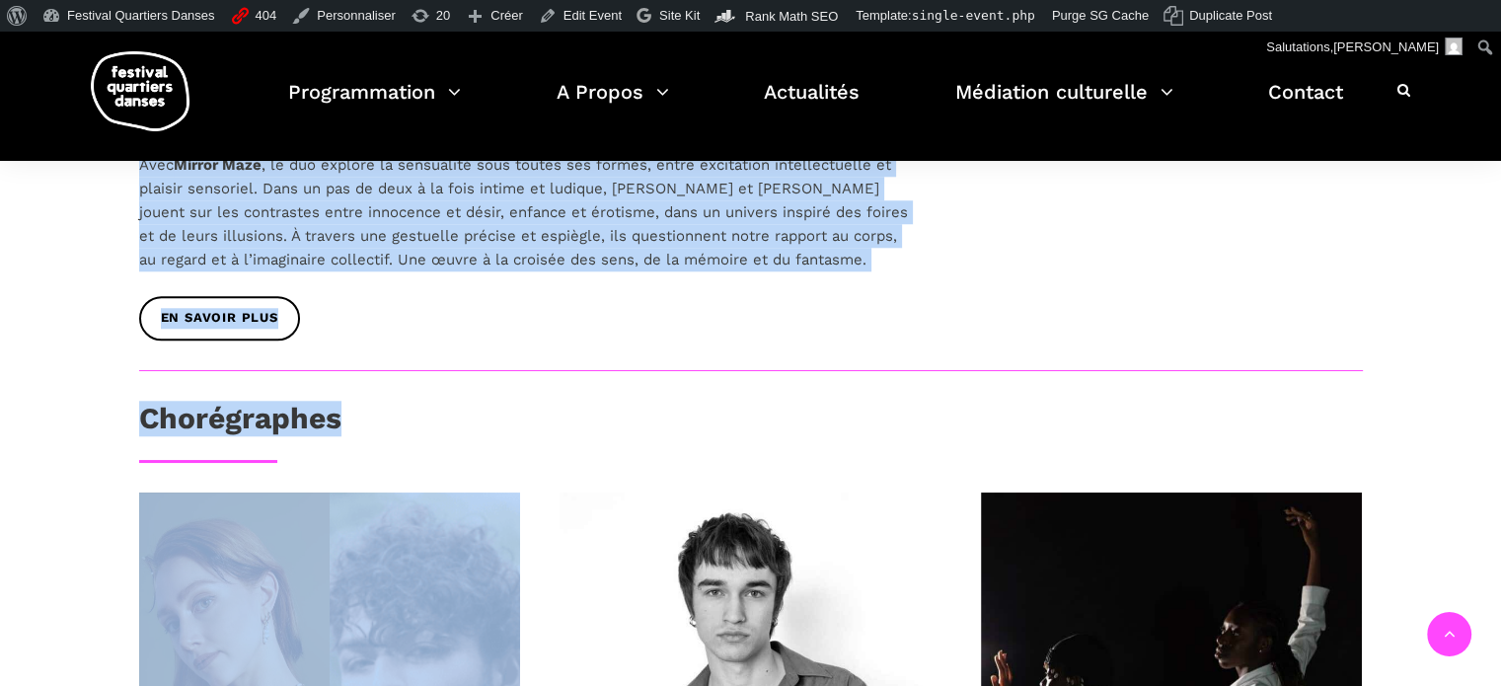
drag, startPoint x: 135, startPoint y: 390, endPoint x: 881, endPoint y: 216, distance: 766.0
copy div "Anna Vauquier - Le prix de la douleur (10min) Expressivité, physicalité, intime…"
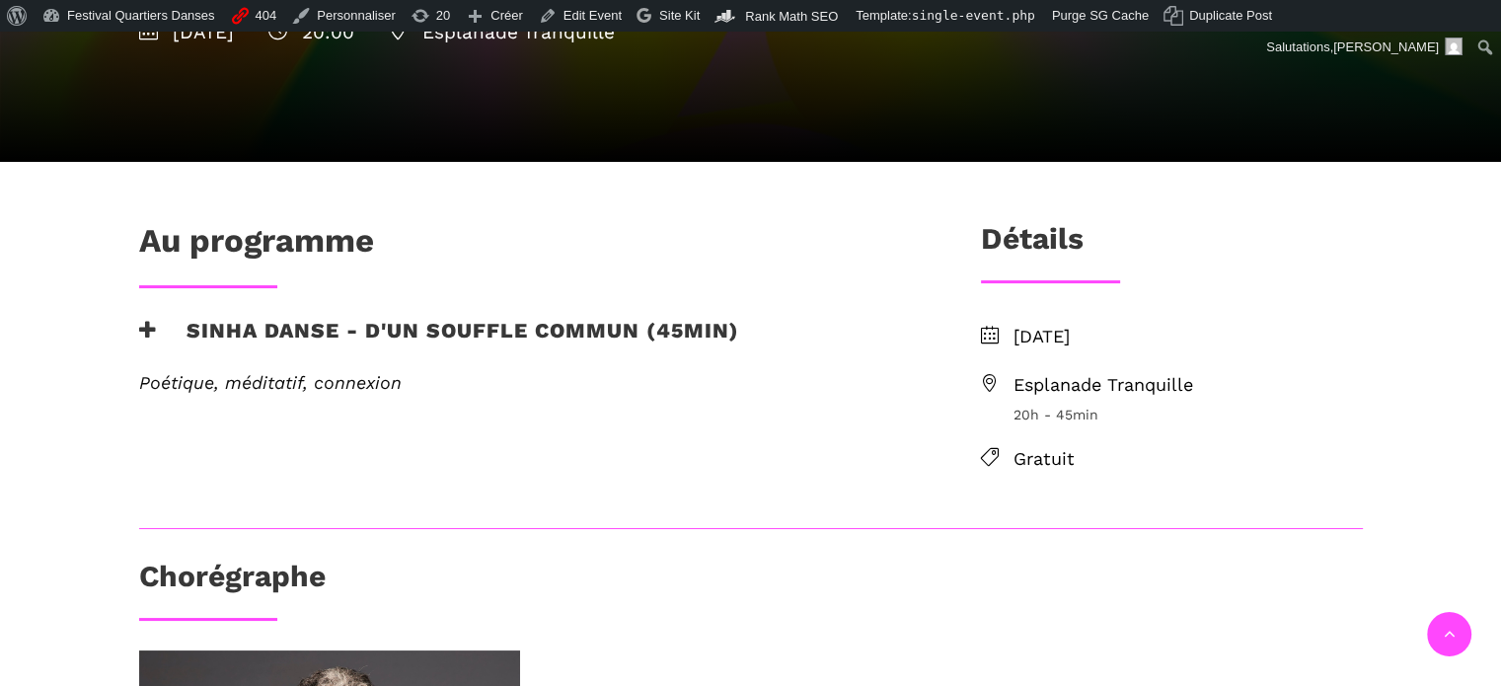
scroll to position [493, 0]
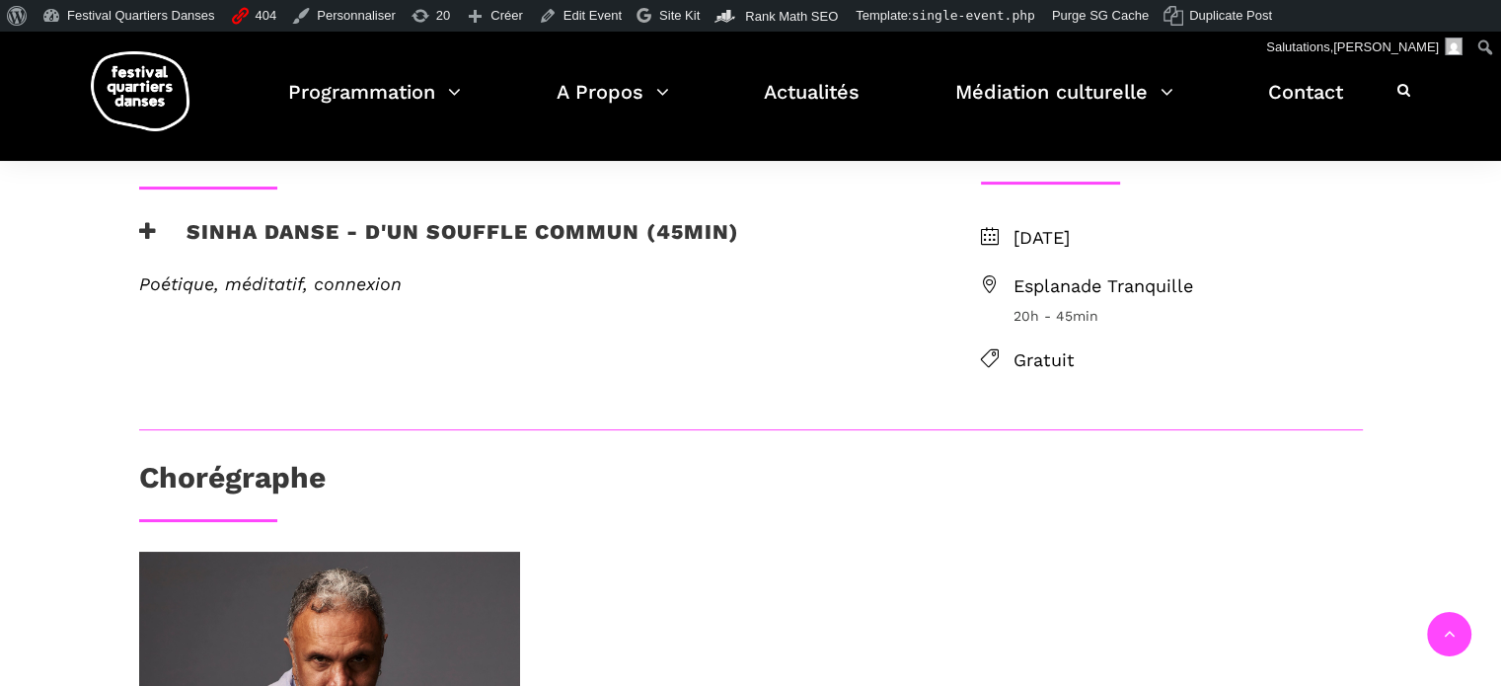
click at [457, 224] on h3 "Sinha Danse - D'un souffle commun (45min)" at bounding box center [439, 243] width 600 height 49
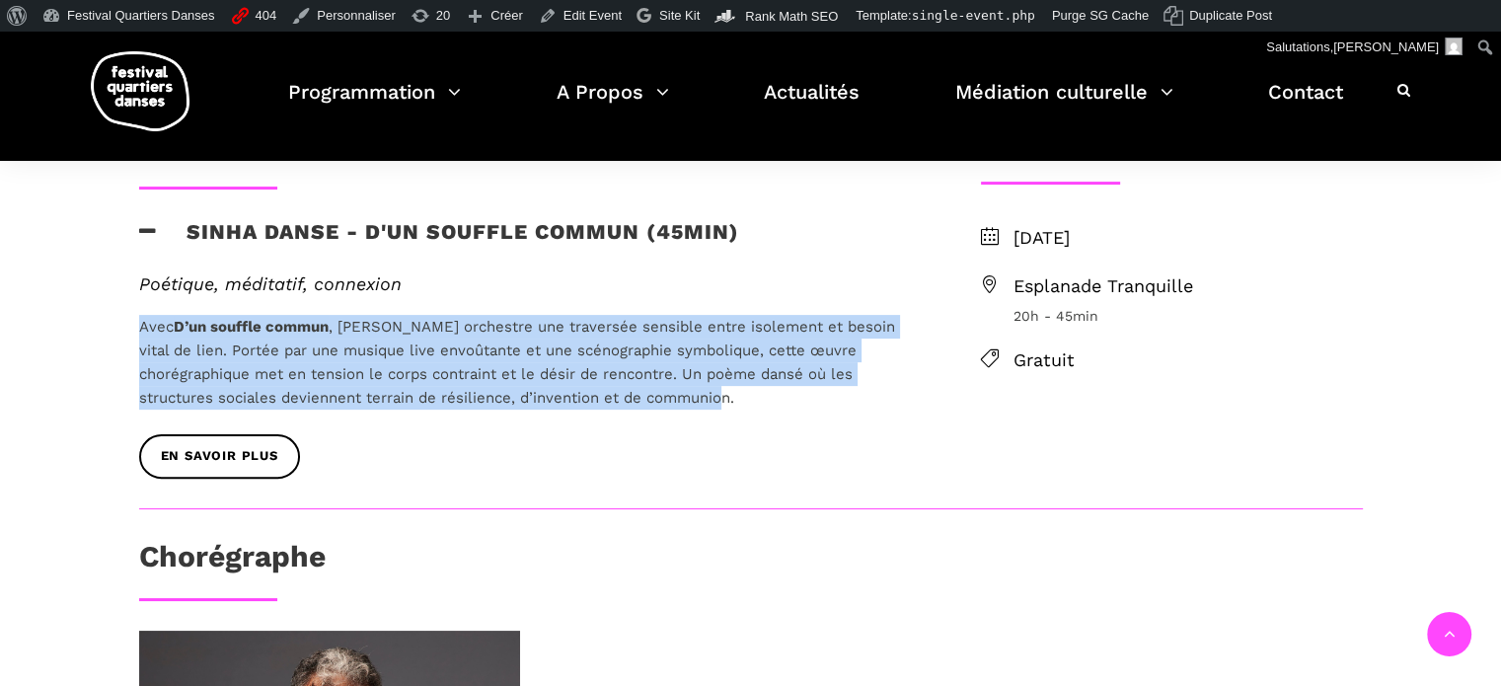
drag, startPoint x: 745, startPoint y: 402, endPoint x: 127, endPoint y: 327, distance: 622.3
click at [127, 327] on div "Poétique, méditatif, connexion Avec D’un souffle commun , [PERSON_NAME] orchest…" at bounding box center [527, 353] width 817 height 161
copy span "Avec D’un souffle commun , [PERSON_NAME] orchestre une traversée sensible entre…"
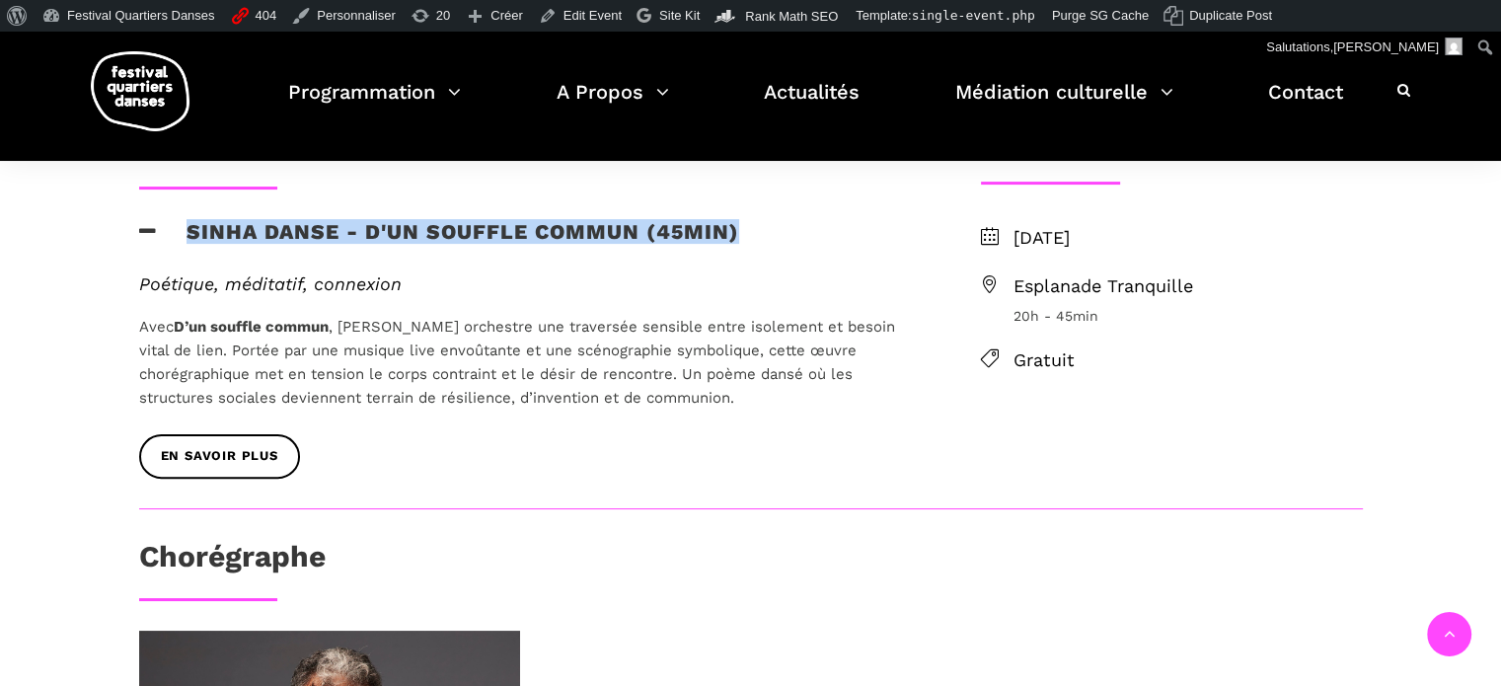
drag, startPoint x: 132, startPoint y: 228, endPoint x: 741, endPoint y: 228, distance: 608.9
click at [741, 228] on div "Sinha Danse - D'un souffle commun (45min)" at bounding box center [527, 246] width 817 height 54
copy h3 "Sinha Danse - D'un souffle commun (45min)"
